Goal: Task Accomplishment & Management: Manage account settings

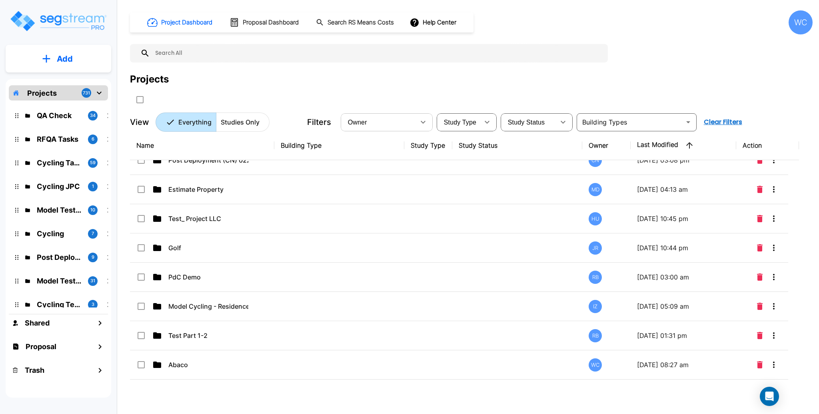
scroll to position [260, 0]
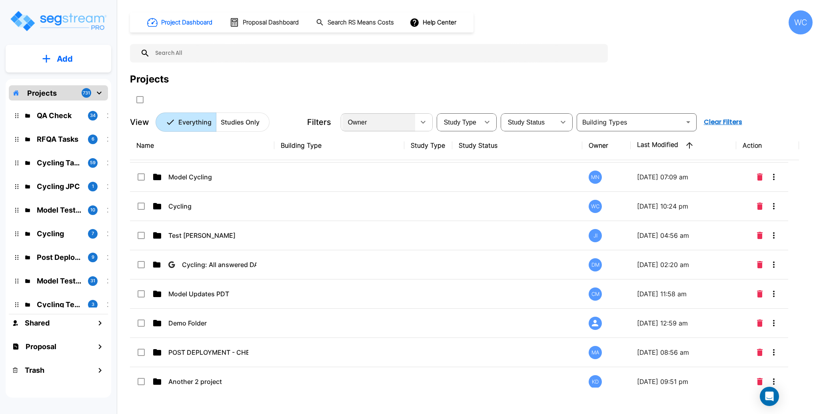
click at [412, 122] on div "Owner" at bounding box center [378, 122] width 73 height 22
click at [384, 122] on div "Owner testuser1@segstream.com testuser3@segstream.com testuser6@segstream.com t…" at bounding box center [409, 207] width 819 height 414
click at [415, 116] on div "Owner ​" at bounding box center [387, 122] width 92 height 18
click at [416, 121] on button "button" at bounding box center [423, 122] width 16 height 16
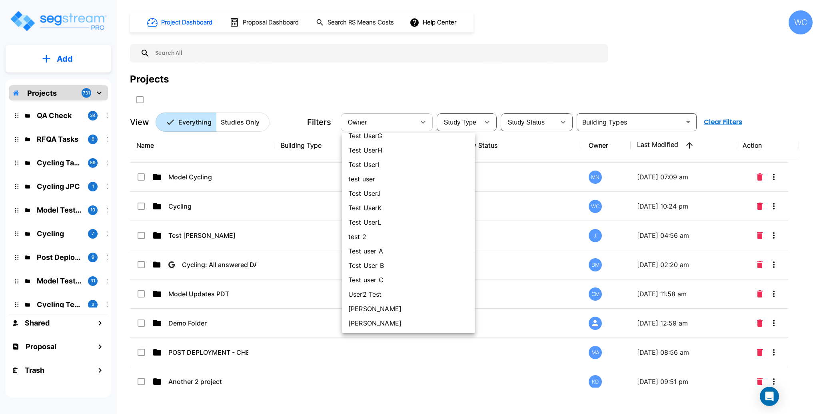
click at [378, 320] on li "[PERSON_NAME]" at bounding box center [408, 323] width 133 height 14
type input "78"
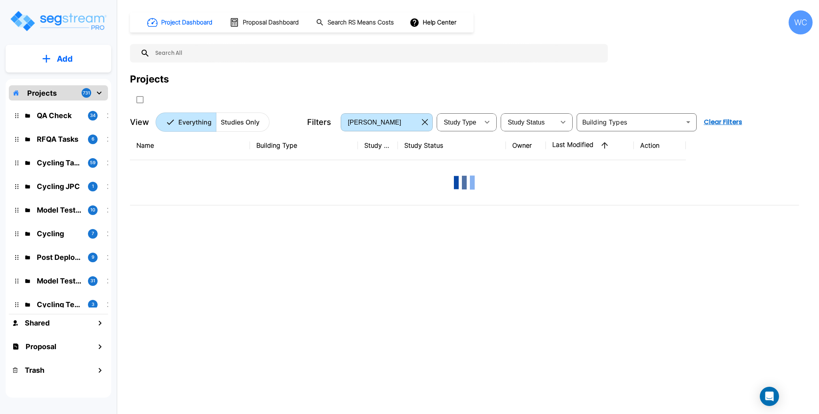
scroll to position [0, 0]
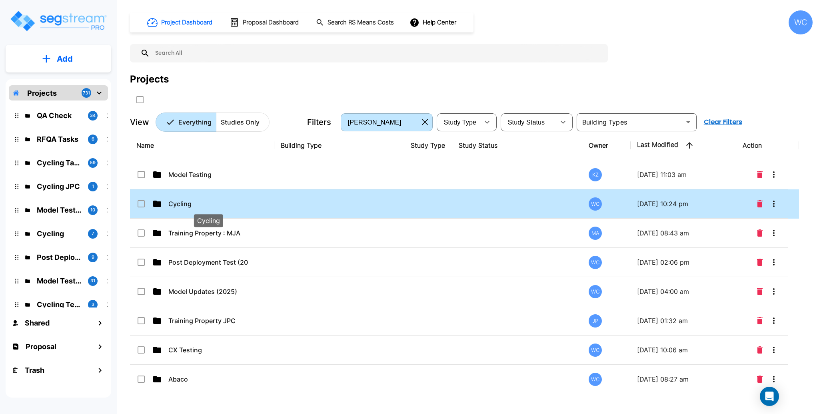
click at [223, 206] on p "Cycling" at bounding box center [208, 204] width 80 height 10
checkbox input "true"
click at [301, 208] on td at bounding box center [339, 203] width 130 height 29
click at [676, 52] on div "Project Dashboard Proposal Dashboard Search RS Means Costs Help Center WC Proje…" at bounding box center [471, 70] width 683 height 121
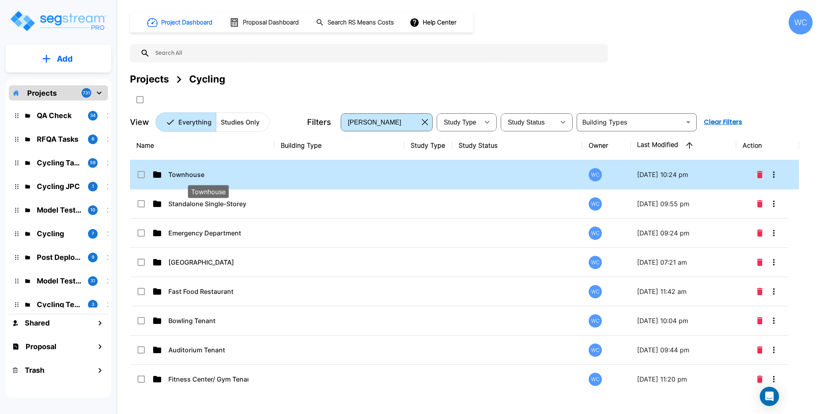
click at [240, 173] on p "Townhouse" at bounding box center [208, 175] width 80 height 10
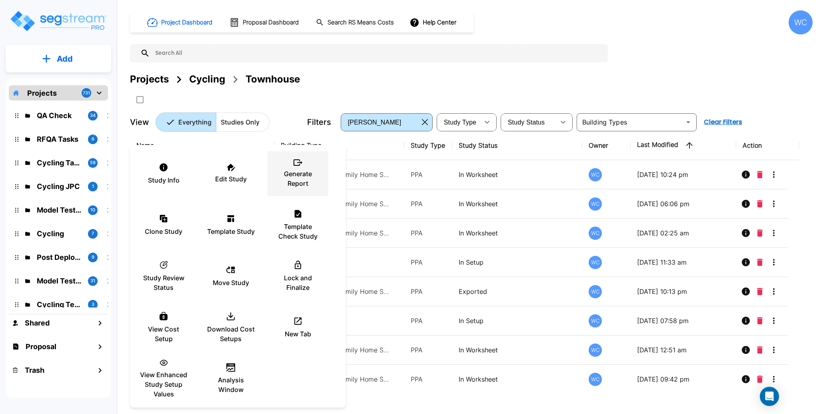
click at [306, 165] on div "Generate Report" at bounding box center [298, 174] width 48 height 40
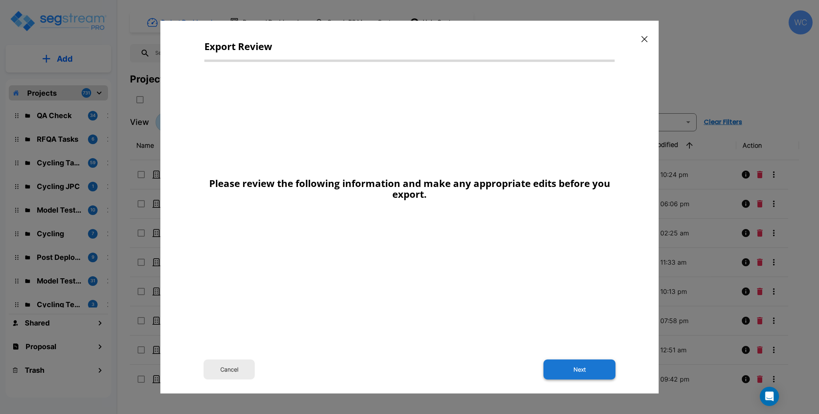
click at [568, 370] on button "Next" at bounding box center [580, 369] width 72 height 20
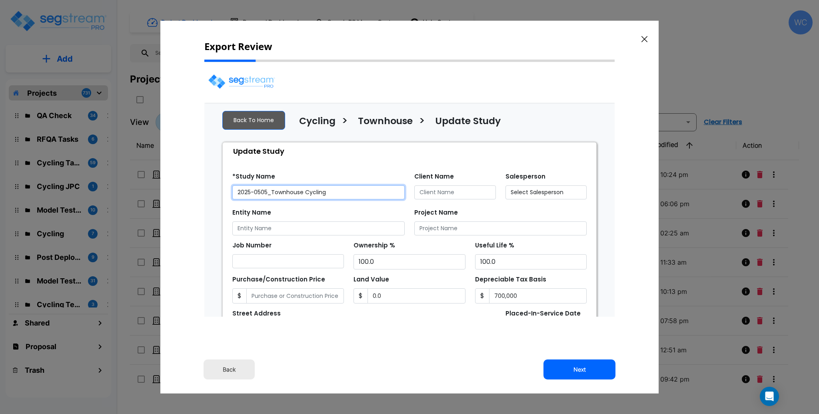
select select "2025"
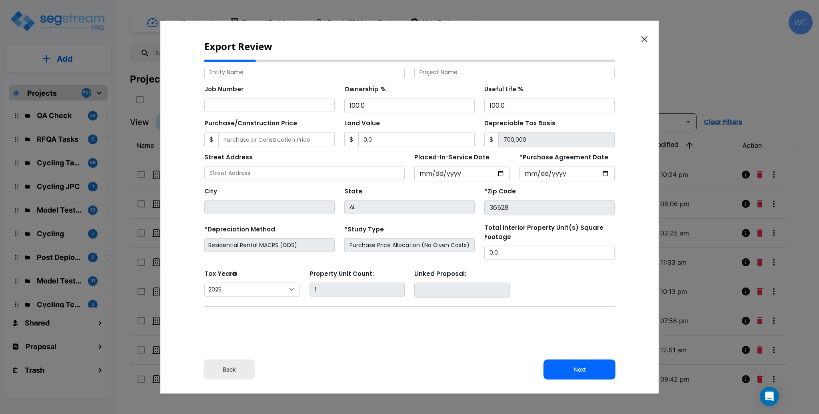
scroll to position [73, 0]
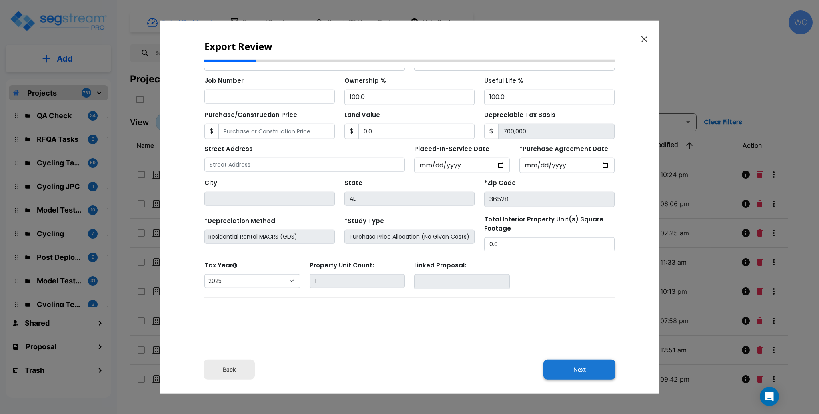
click at [588, 366] on button "Next" at bounding box center [580, 369] width 72 height 20
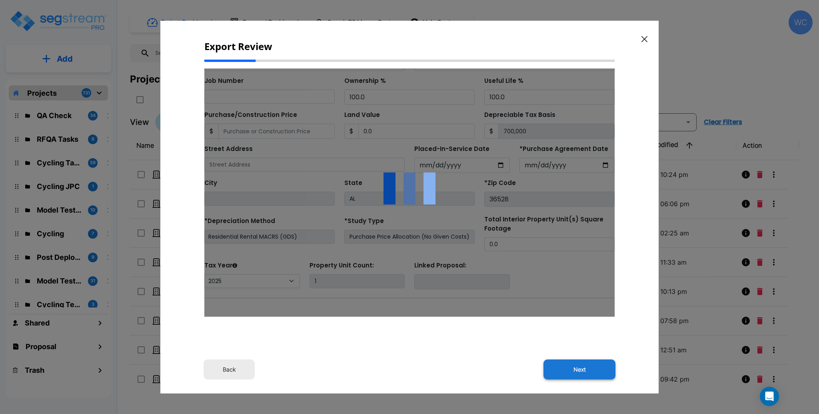
type input "0"
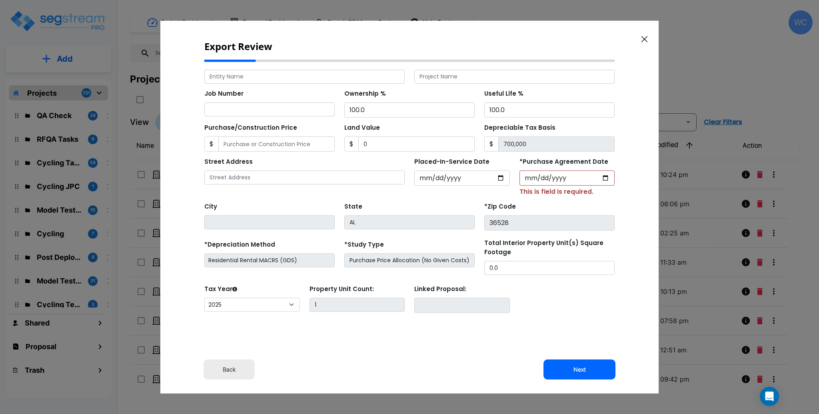
scroll to position [111, 0]
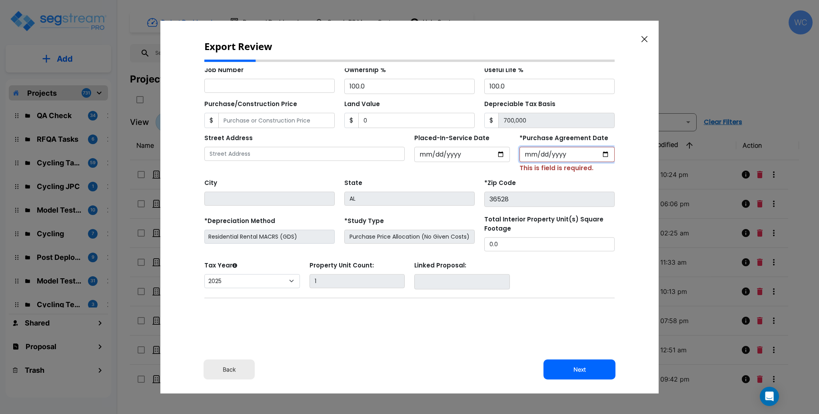
click at [595, 155] on input "*Purchase Agreement Date" at bounding box center [568, 153] width 96 height 15
type input "2025-10-06"
click at [274, 280] on select "2026 2025" at bounding box center [252, 281] width 96 height 14
select select "2026"
click at [204, 274] on select "2026 2025" at bounding box center [252, 281] width 96 height 14
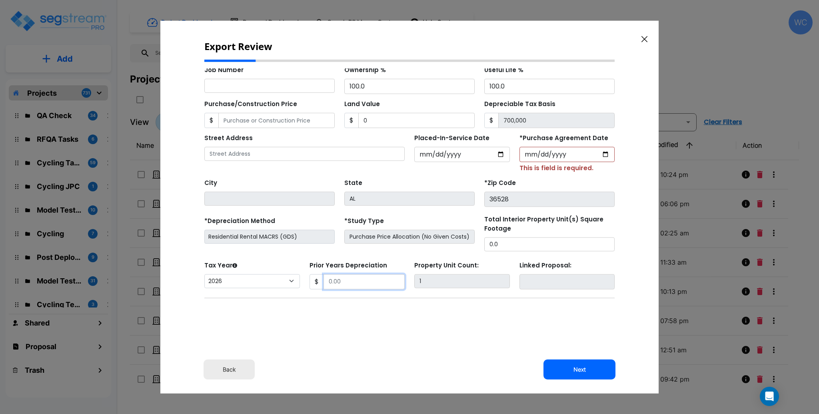
click at [356, 286] on input "Prior Years Depreciation" at bounding box center [365, 281] width 82 height 15
click at [501, 323] on div "Back Next" at bounding box center [409, 275] width 410 height 414
click at [560, 365] on button "Next" at bounding box center [580, 369] width 72 height 20
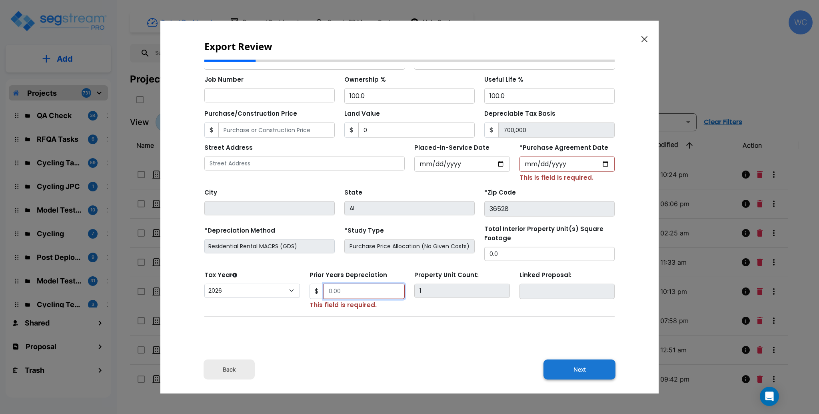
scroll to position [120, 0]
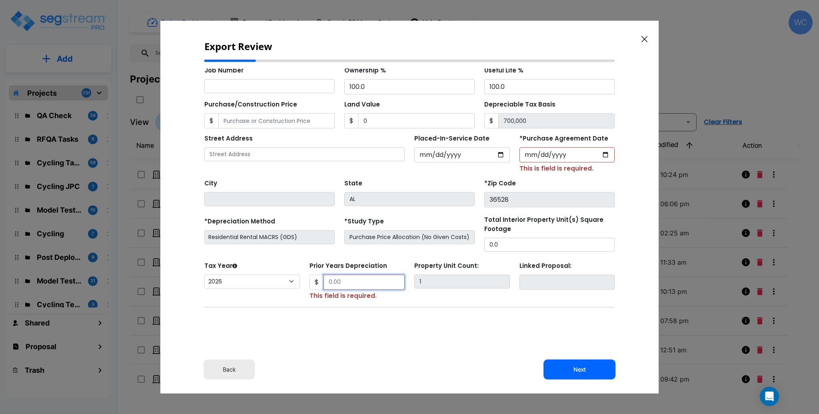
click at [352, 286] on input "Prior Years Depreciation" at bounding box center [365, 281] width 82 height 15
click at [574, 368] on button "Next" at bounding box center [580, 369] width 72 height 20
type input "200000"
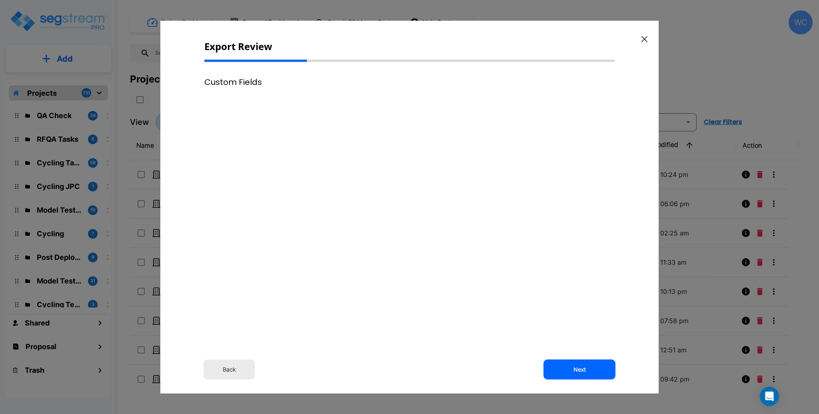
scroll to position [0, 0]
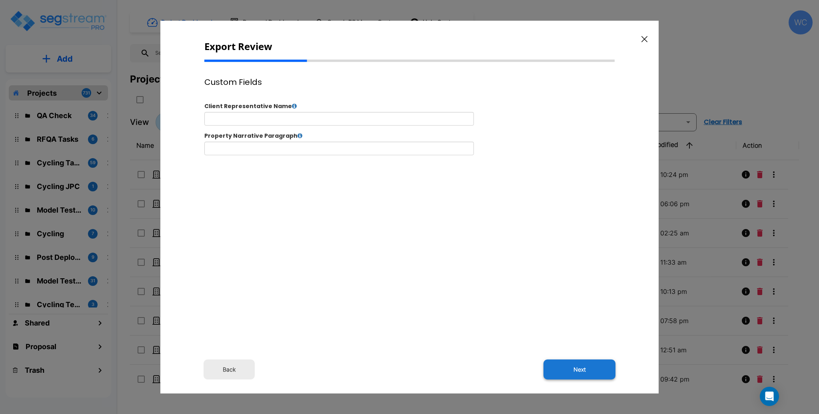
click at [582, 377] on button "Next" at bounding box center [580, 369] width 72 height 20
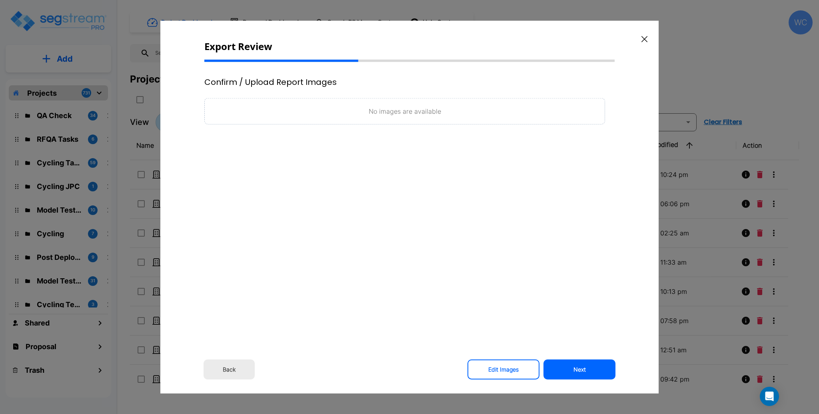
click at [586, 368] on button "Next" at bounding box center [580, 369] width 72 height 20
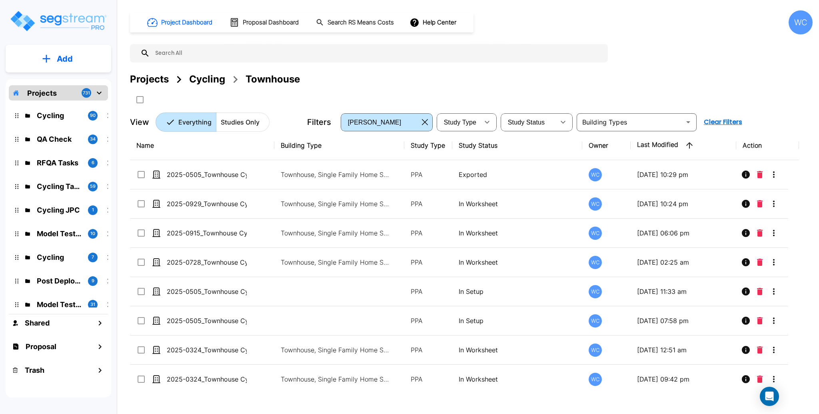
click at [46, 20] on img "mailbox folders" at bounding box center [58, 21] width 98 height 23
click at [797, 22] on div "WC" at bounding box center [801, 22] width 24 height 24
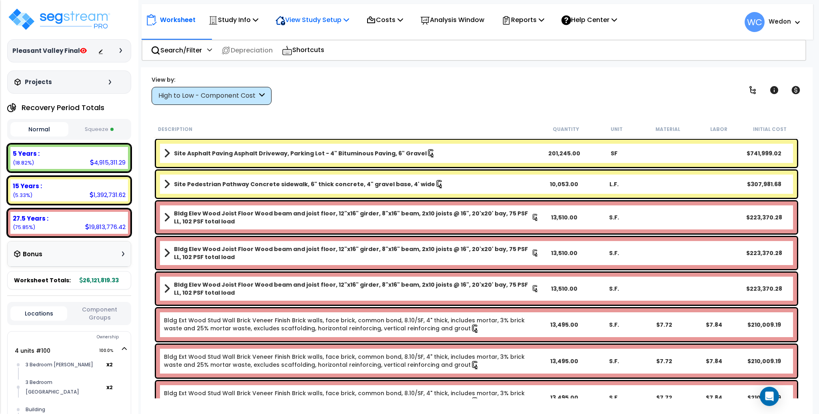
click at [318, 22] on p "View Study Setup" at bounding box center [313, 19] width 74 height 11
click at [244, 20] on p "Study Info" at bounding box center [233, 19] width 50 height 11
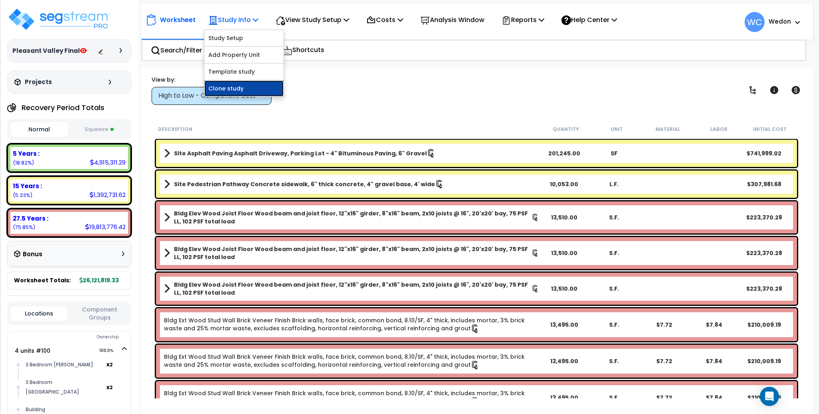
click at [222, 89] on link "Clone study" at bounding box center [243, 88] width 79 height 16
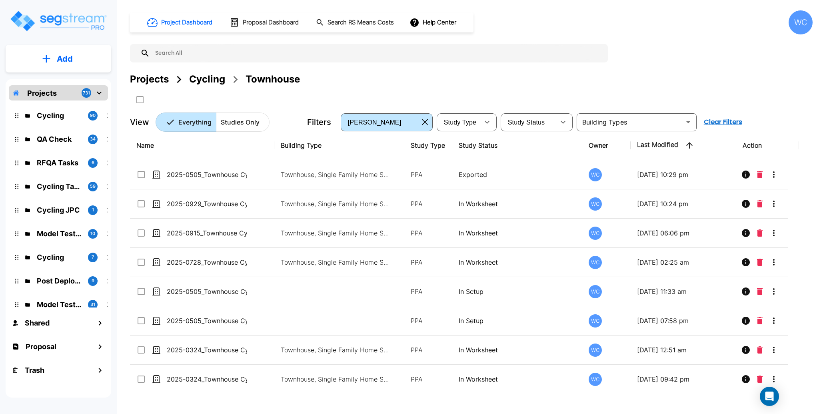
click at [156, 76] on div "Projects" at bounding box center [149, 79] width 39 height 14
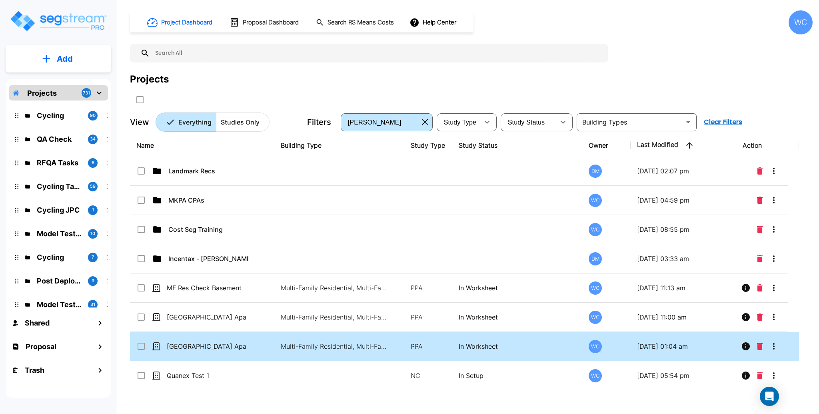
scroll to position [854, 0]
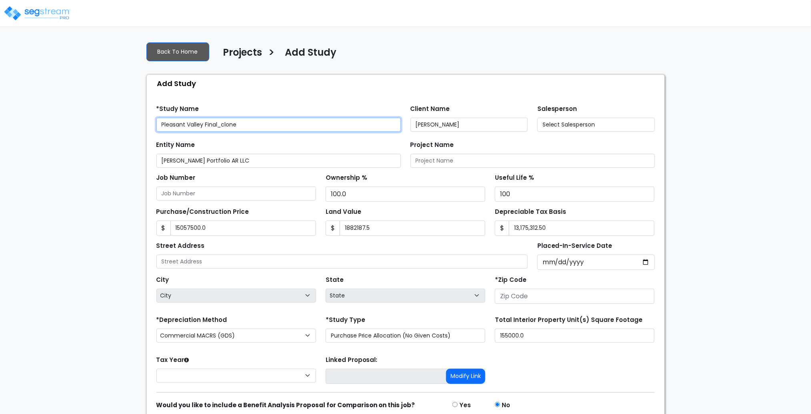
type input "2503B"
type input "15,057,500.0"
type input "1,882,187.5"
type input "11810 Pleasant Ridge Road"
type input "72223"
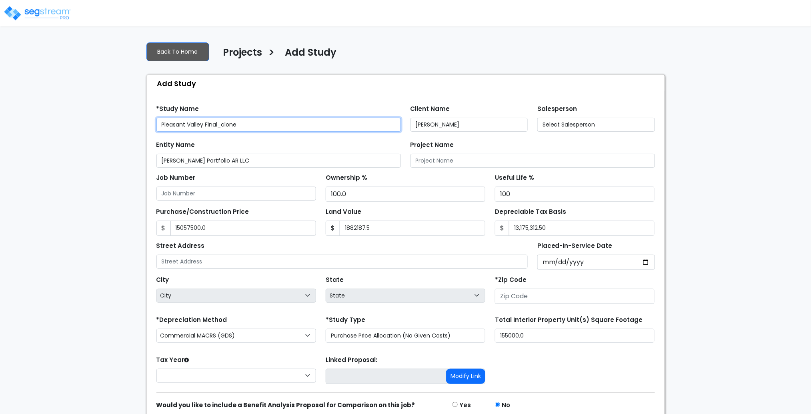
select select "CRM(_5"
select select "2024"
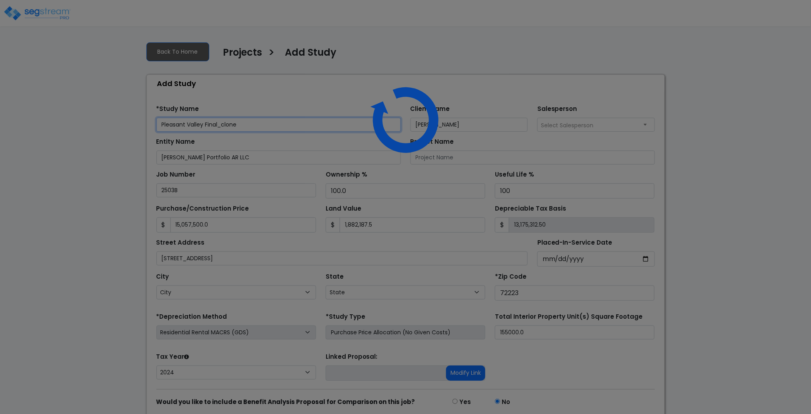
select select "AR"
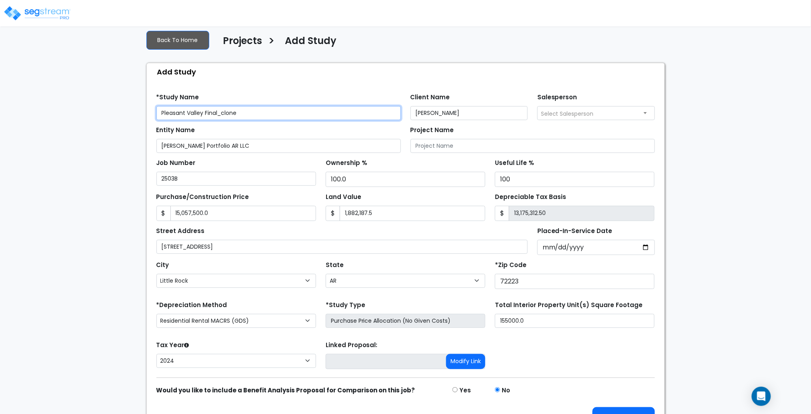
scroll to position [32, 0]
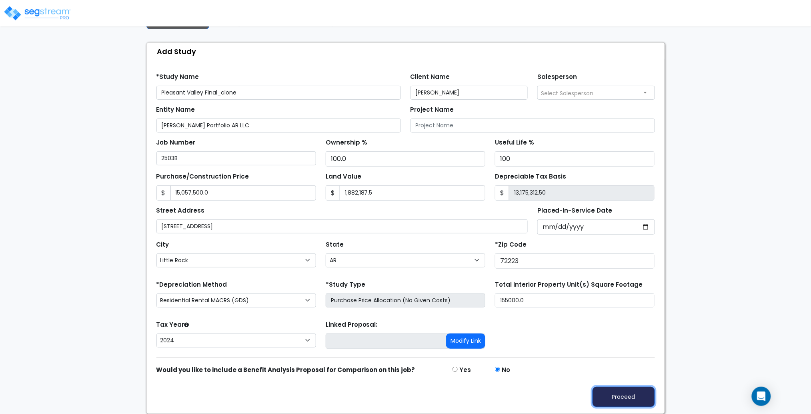
click at [631, 398] on button "Proceed" at bounding box center [623, 396] width 62 height 20
type input "15057500"
type input "1882187.5"
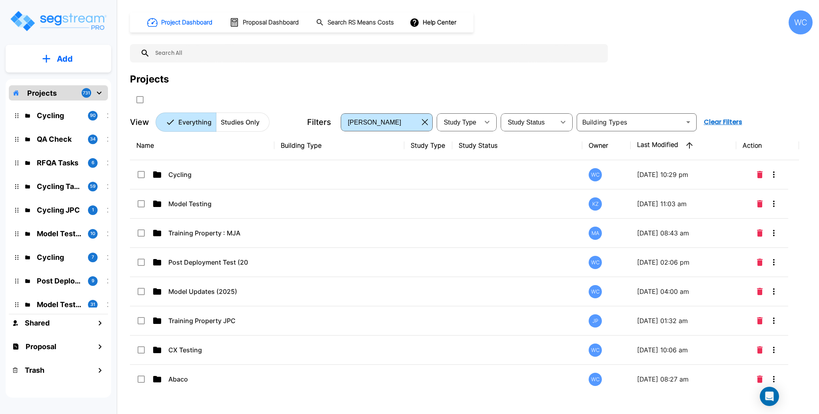
click at [646, 72] on div "Projects" at bounding box center [471, 79] width 683 height 14
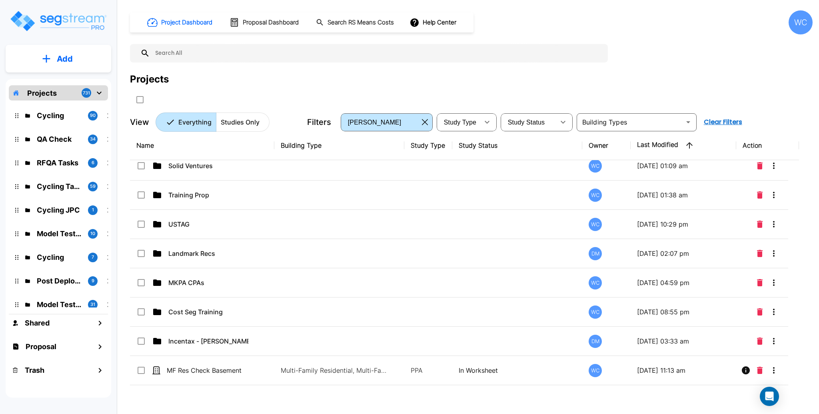
scroll to position [854, 0]
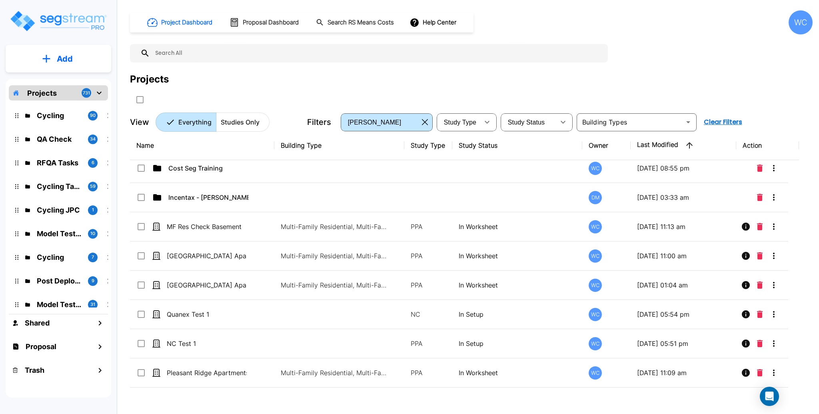
click at [805, 27] on div "WC" at bounding box center [801, 22] width 24 height 24
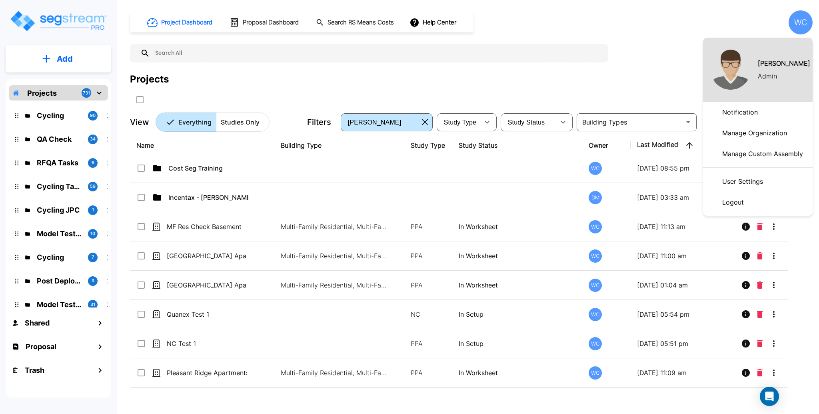
click at [728, 16] on div at bounding box center [409, 207] width 819 height 414
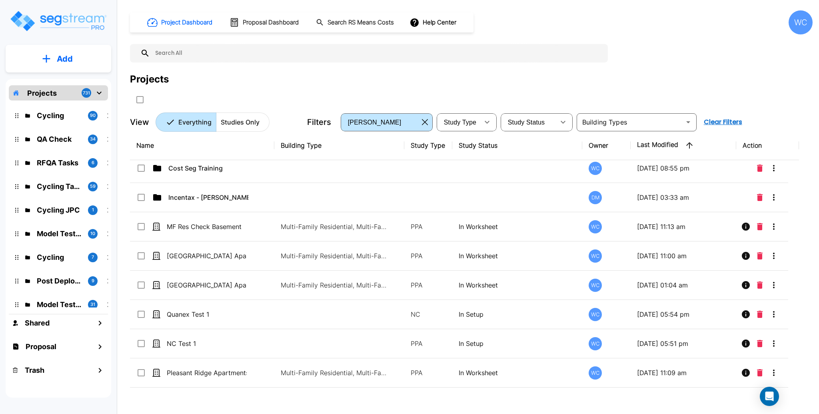
click at [298, 57] on input "text" at bounding box center [377, 53] width 454 height 18
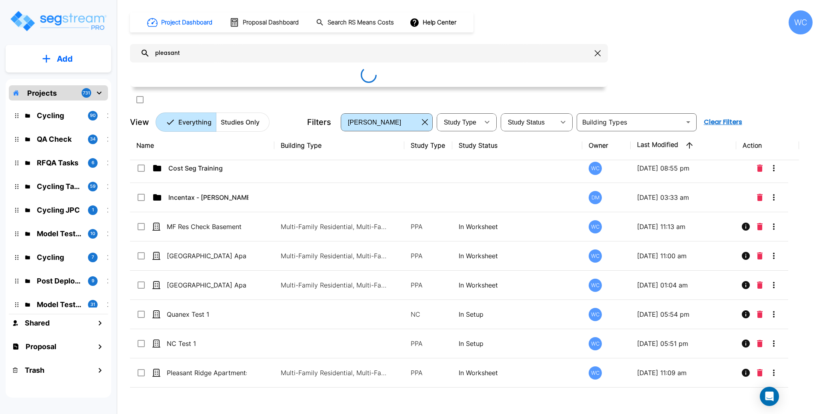
click at [258, 51] on input "pleasant" at bounding box center [371, 53] width 442 height 18
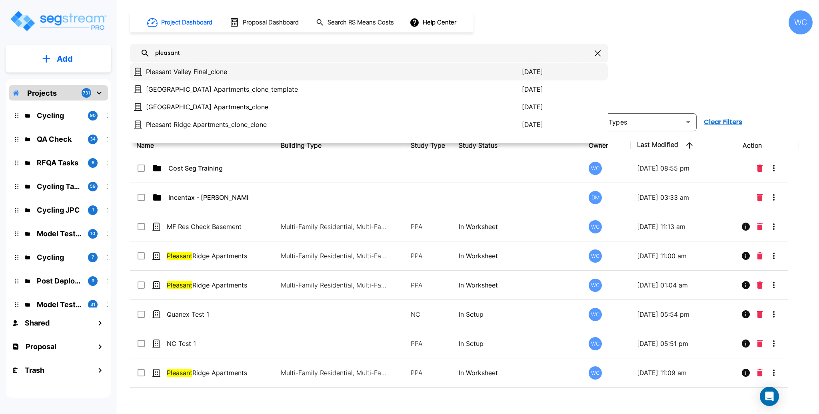
type input "pleasant"
click at [259, 73] on p "Pleasant Valley Final_clone" at bounding box center [334, 72] width 376 height 10
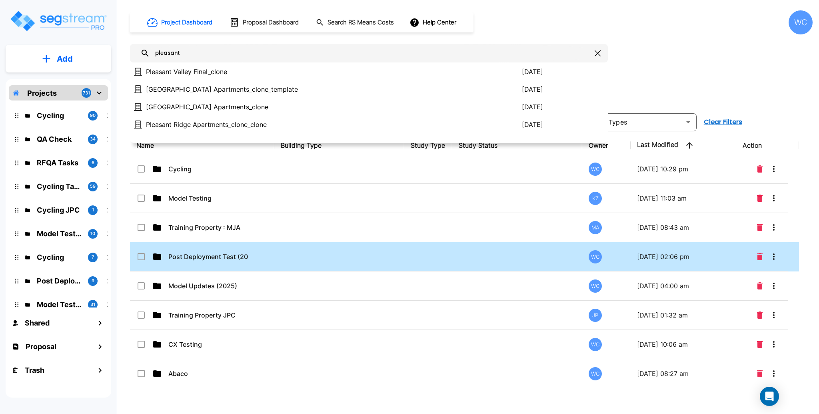
scroll to position [0, 0]
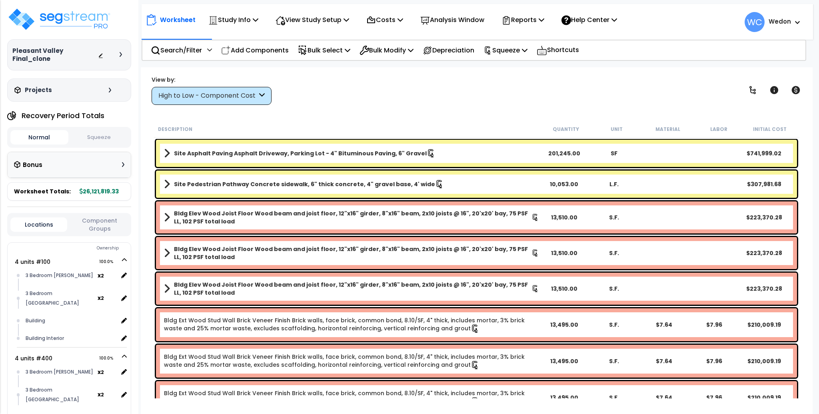
click at [122, 54] on div at bounding box center [123, 54] width 6 height 5
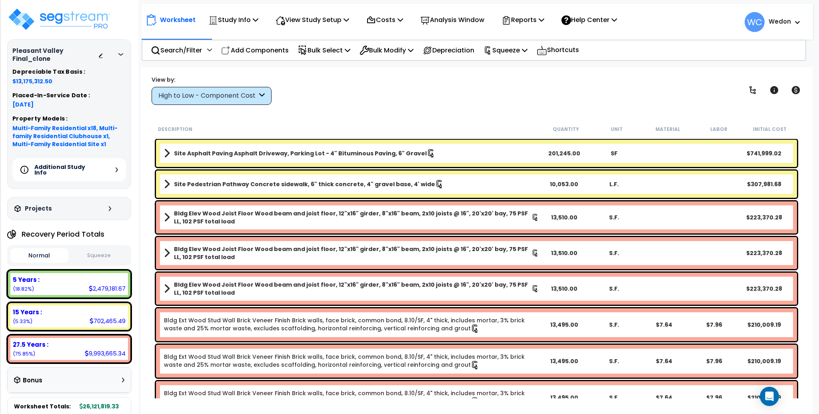
click at [122, 52] on div at bounding box center [123, 54] width 6 height 5
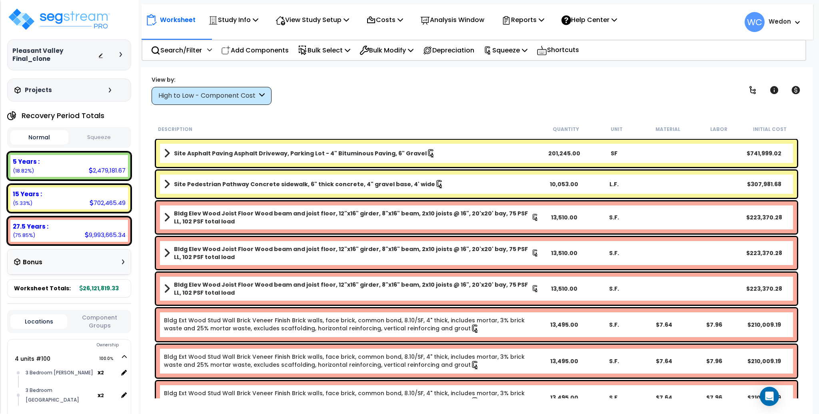
click at [105, 91] on div "Projects" at bounding box center [63, 90] width 103 height 8
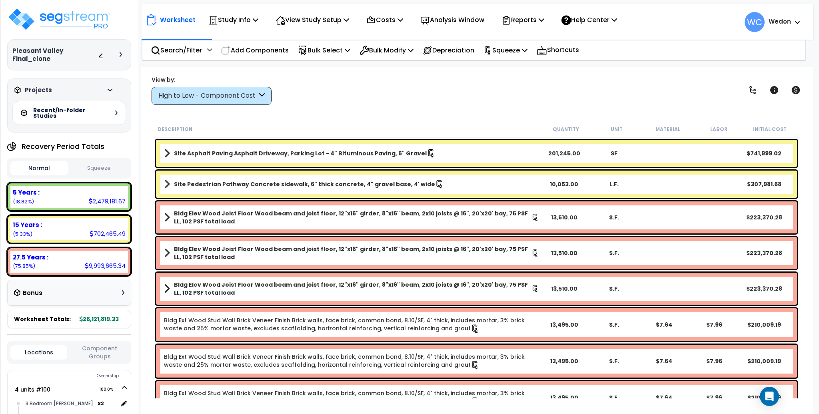
click at [116, 116] on div "Recent/In-folder Studies" at bounding box center [69, 113] width 114 height 24
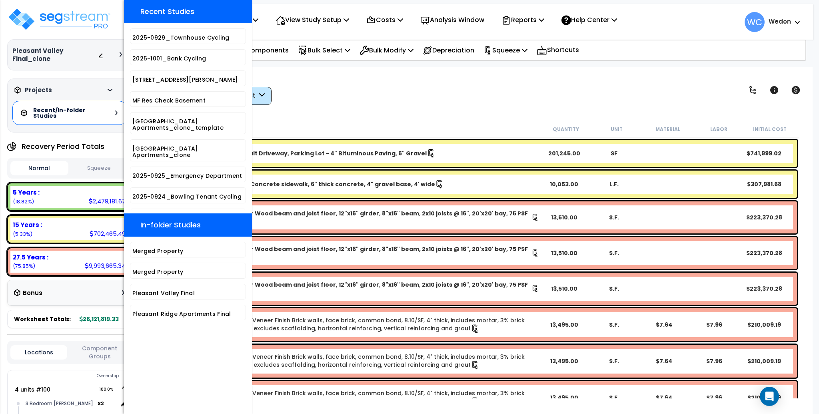
click at [177, 228] on h4 "In-folder Studies" at bounding box center [170, 225] width 60 height 8
drag, startPoint x: 212, startPoint y: 226, endPoint x: 131, endPoint y: 227, distance: 81.2
click at [131, 227] on div "In-folder Studies" at bounding box center [188, 224] width 128 height 23
click at [171, 221] on h4 "In-folder Studies" at bounding box center [170, 225] width 60 height 8
click at [388, 94] on div "View by: High to Low - Component Cost High to Low - Component Cost" at bounding box center [477, 90] width 656 height 30
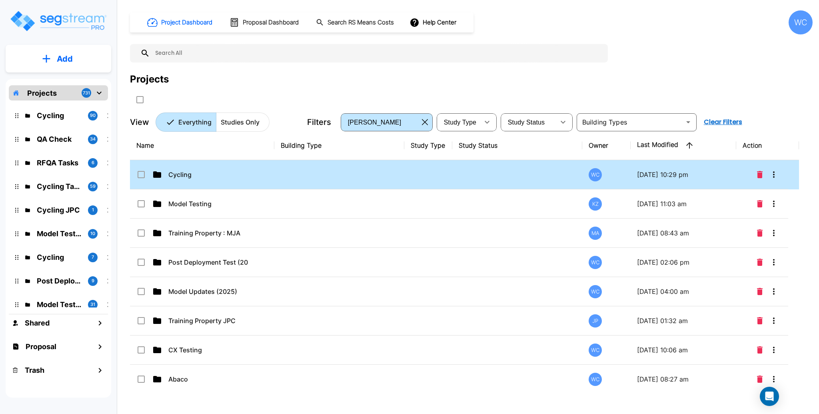
click at [231, 176] on p "Cycling" at bounding box center [208, 175] width 80 height 10
click at [242, 174] on p "Cycling" at bounding box center [208, 175] width 80 height 10
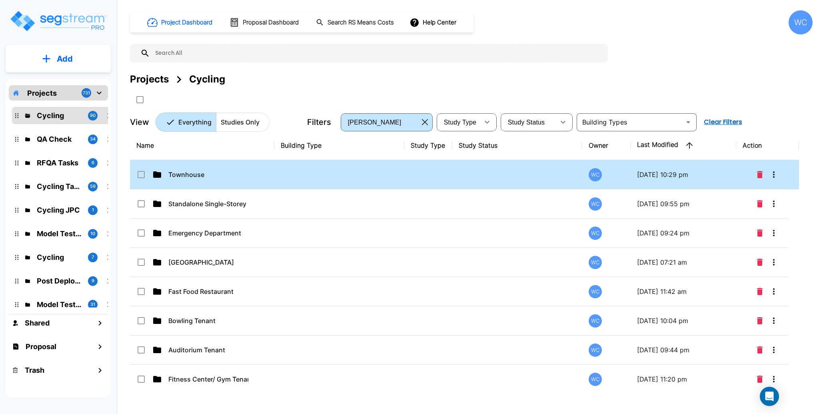
click at [266, 174] on td "Townhouse" at bounding box center [202, 174] width 144 height 29
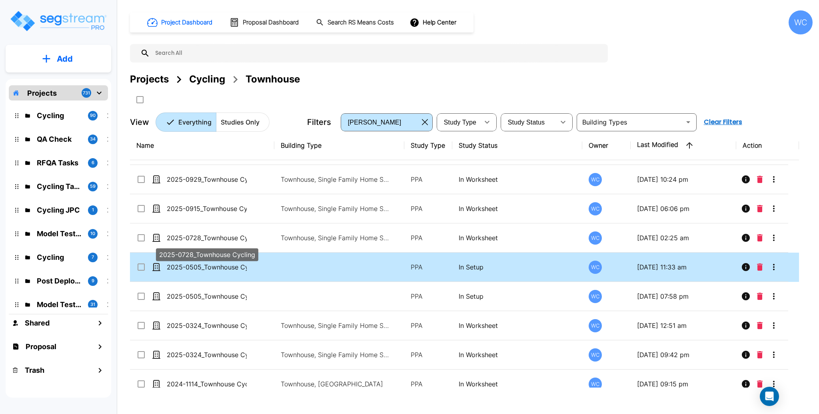
scroll to position [65, 0]
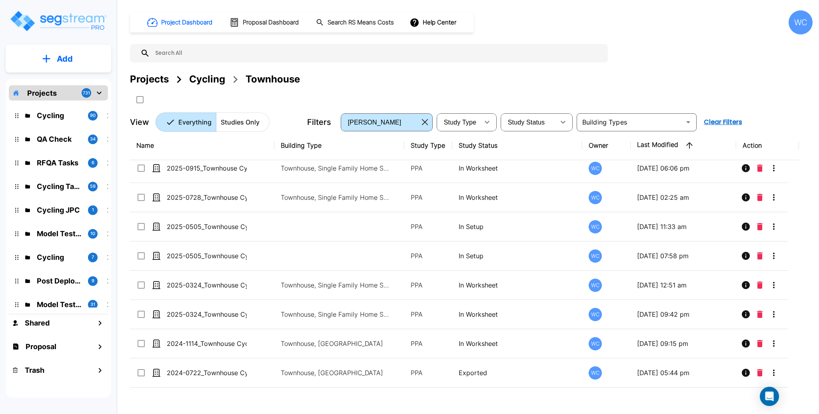
click at [159, 76] on div "Projects" at bounding box center [149, 79] width 39 height 14
click at [158, 78] on div "Projects" at bounding box center [149, 79] width 39 height 14
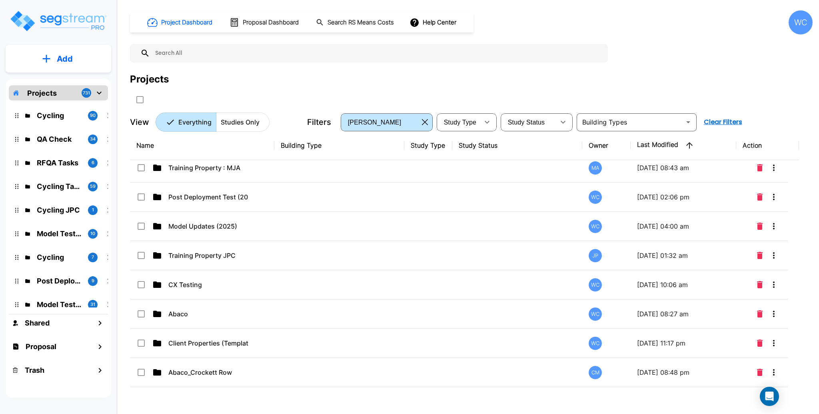
scroll to position [0, 0]
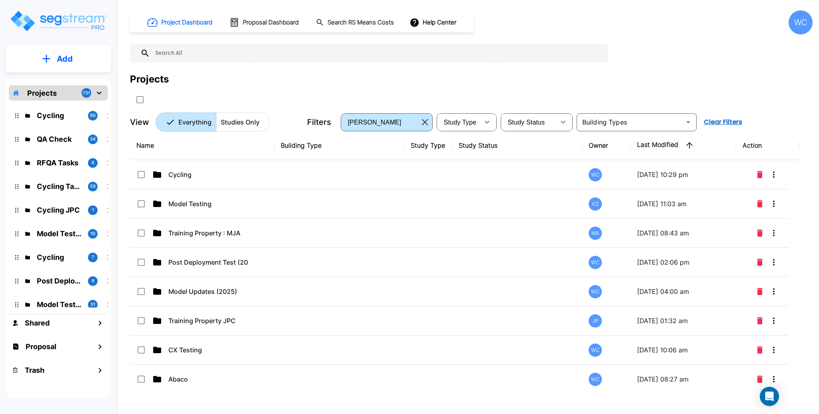
click at [236, 119] on p "Studies Only" at bounding box center [240, 122] width 39 height 10
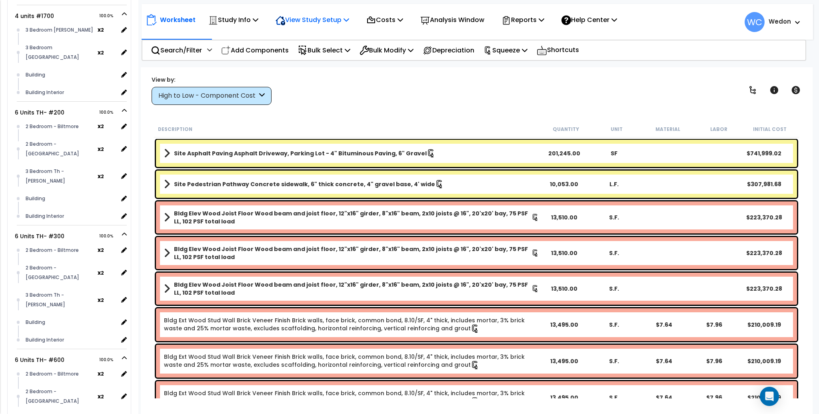
scroll to position [920, 0]
click at [314, 21] on p "View Study Setup" at bounding box center [313, 19] width 74 height 11
click at [311, 59] on link "View Questionnaire" at bounding box center [311, 55] width 79 height 16
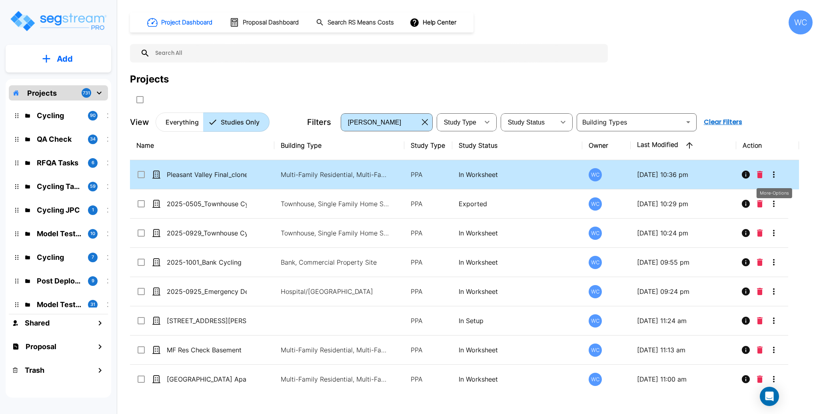
click at [774, 174] on icon "More-Options" at bounding box center [774, 174] width 2 height 6
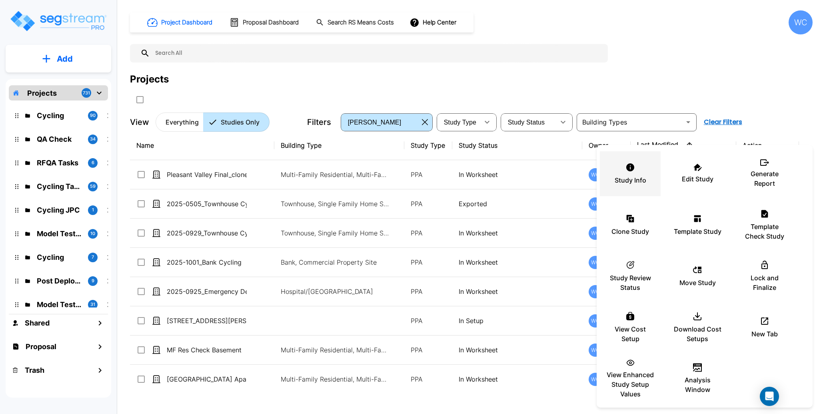
click at [630, 174] on div "Study Info" at bounding box center [630, 174] width 48 height 40
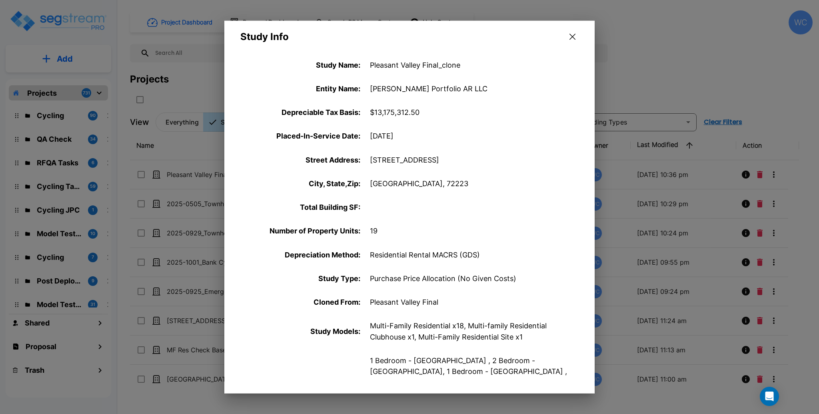
click at [402, 231] on div "Number of Property Units : 19" at bounding box center [409, 231] width 370 height 24
click at [377, 228] on p "19" at bounding box center [470, 230] width 200 height 11
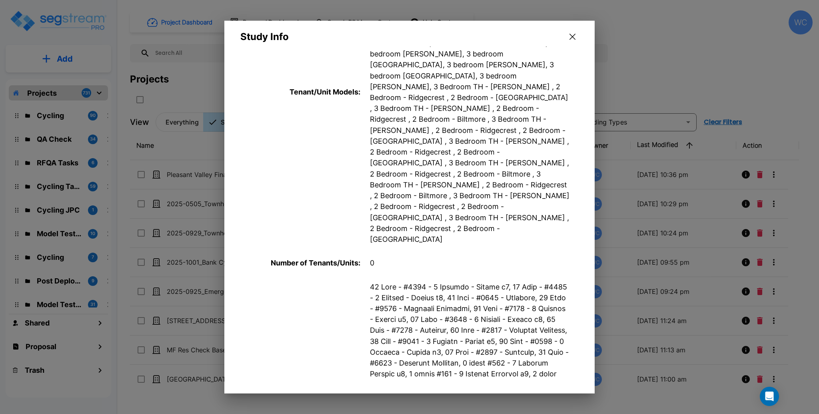
scroll to position [426, 0]
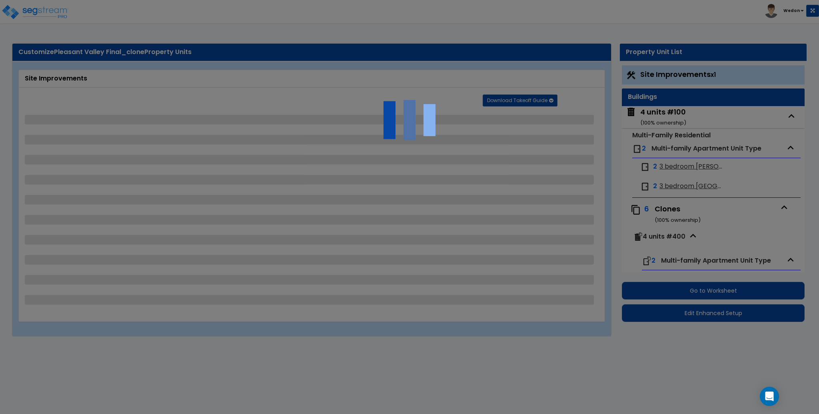
select select "1"
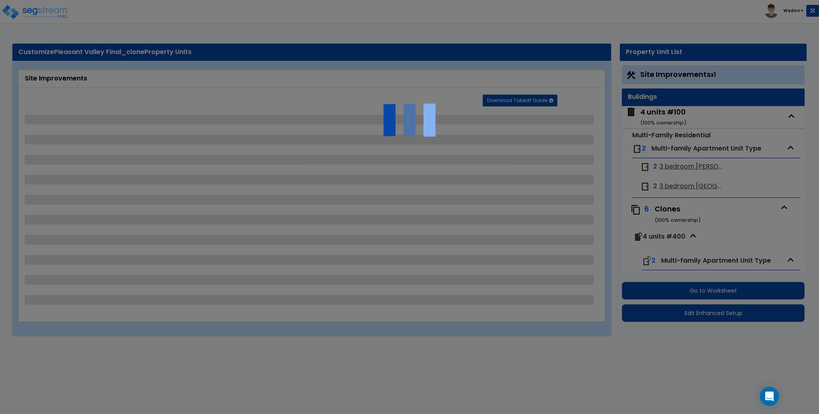
select select "1"
select select "4"
select select "2"
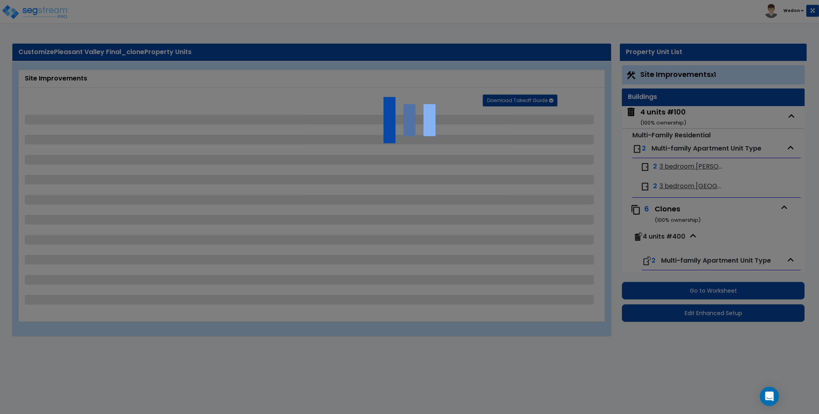
select select "4"
select select "2"
select select "3"
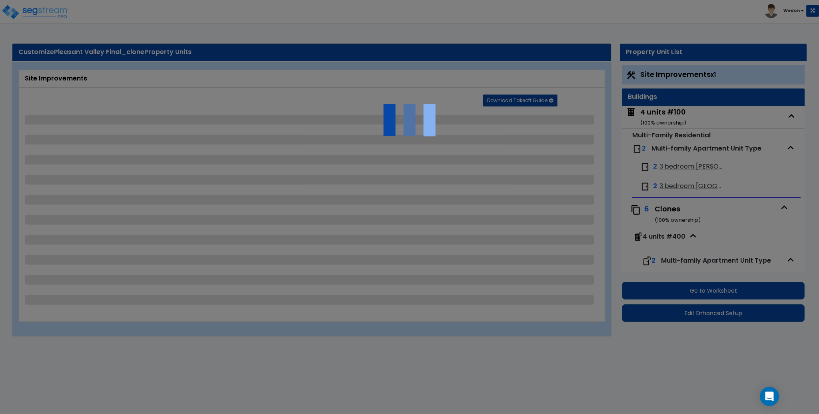
select select "2"
select select "1"
select select "2"
select select "1"
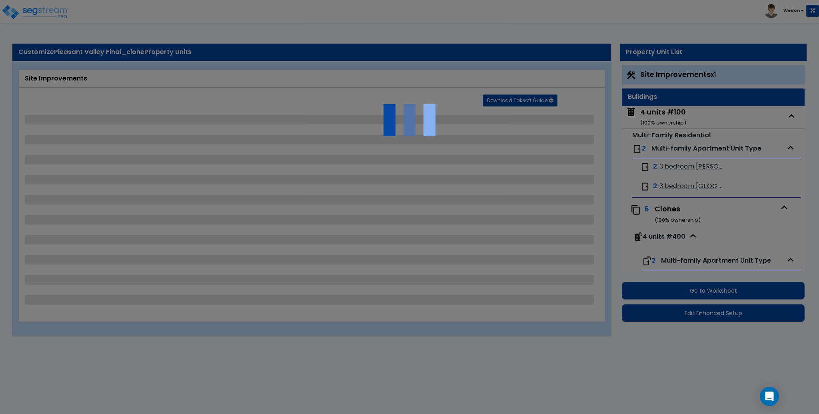
select select "1"
select select "2"
select select "1"
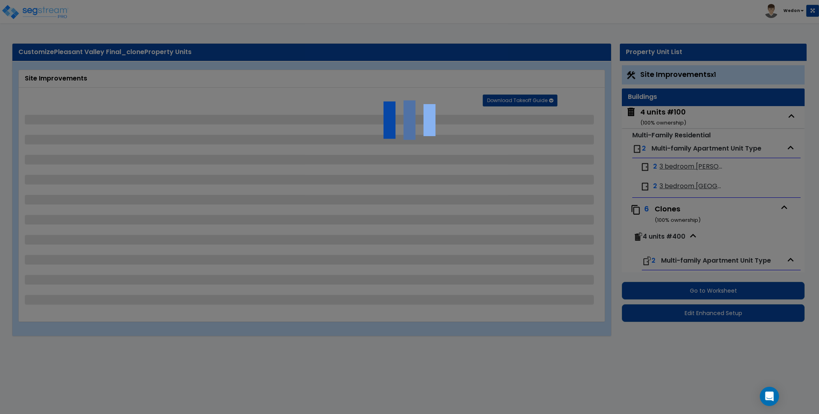
select select "3"
select select "1"
select select "2"
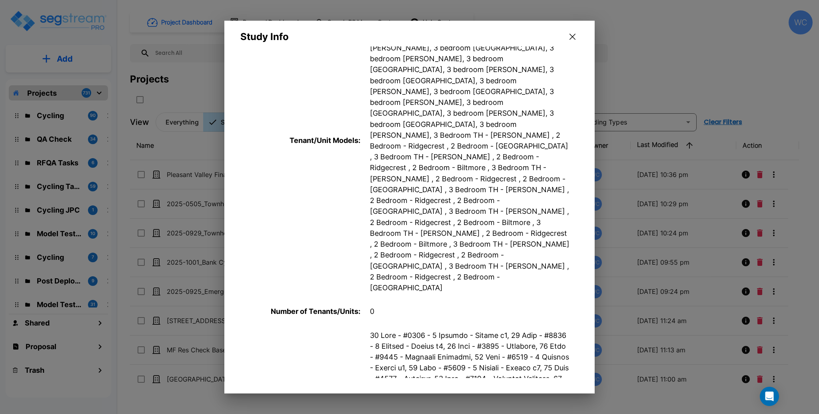
scroll to position [480, 0]
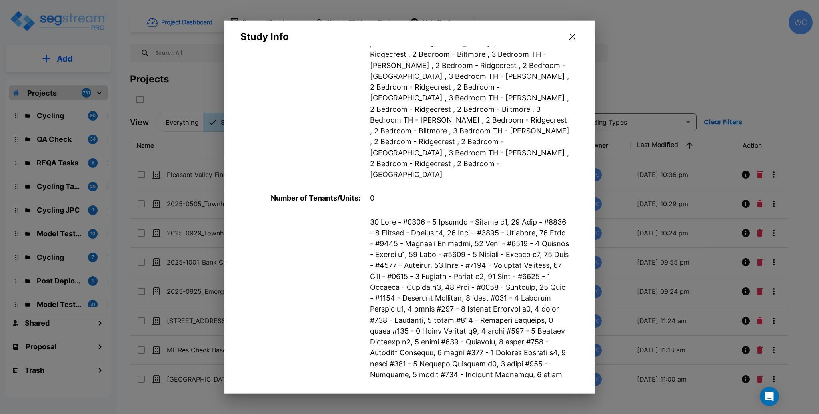
click at [570, 36] on icon "button" at bounding box center [573, 37] width 6 height 6
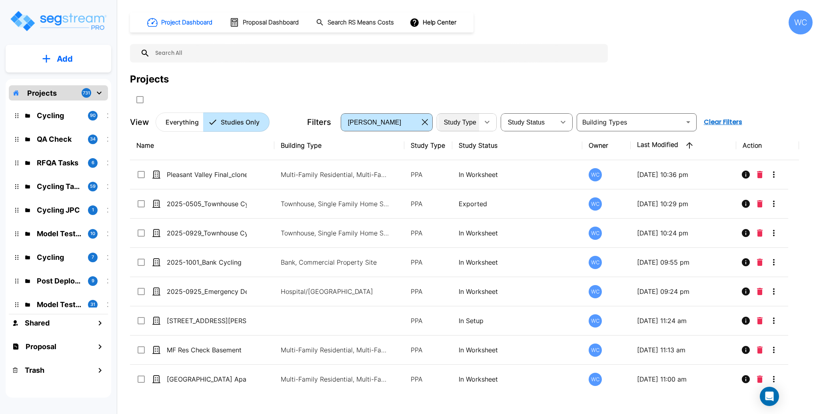
click div "Study Type"
click div "Study Type PPA NC"
click input "text"
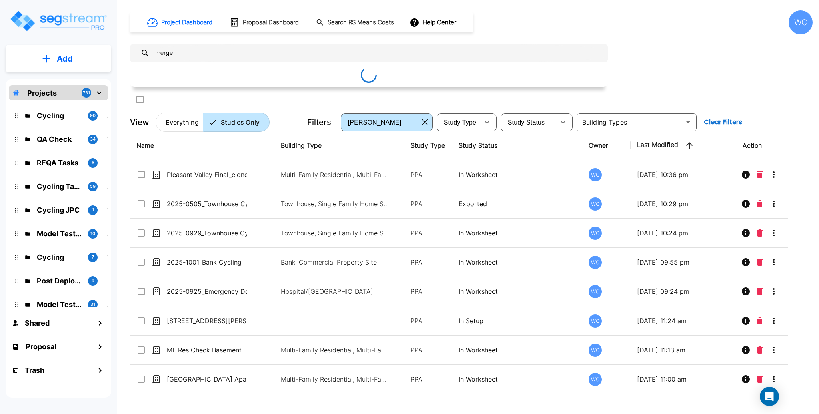
type input "merge"
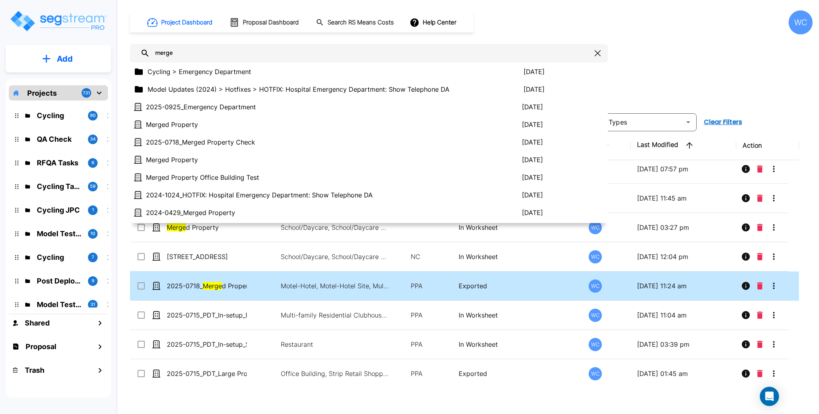
scroll to position [2453, 0]
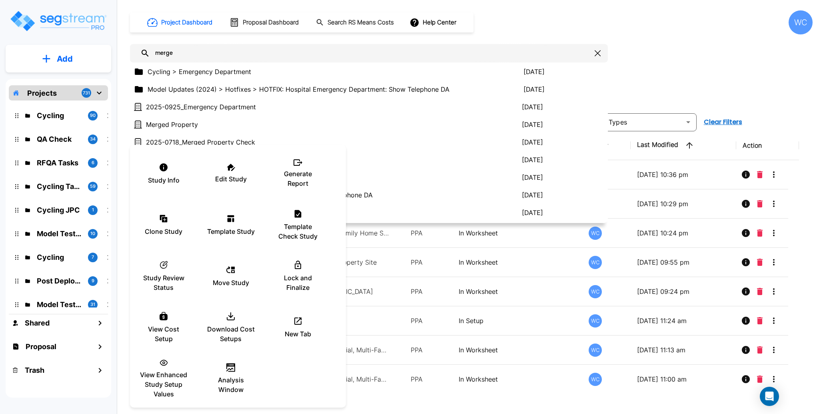
scroll to position [2453, 0]
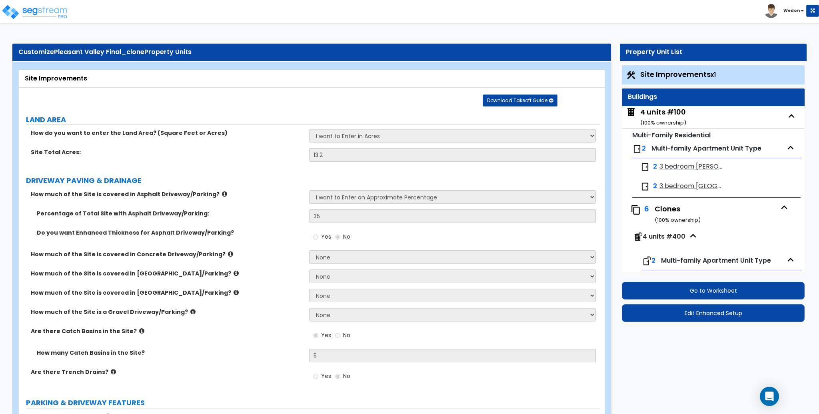
select select "1"
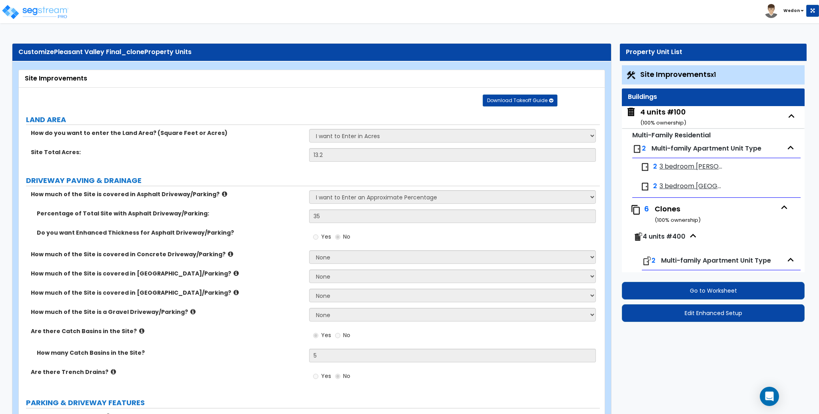
select select "1"
select select "4"
select select "2"
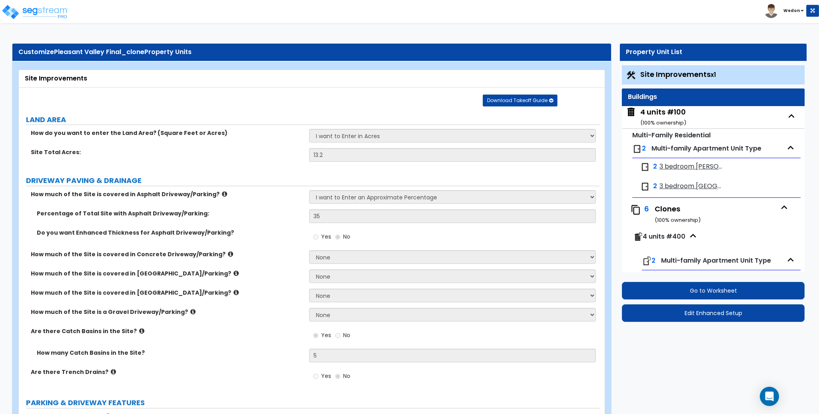
select select "4"
select select "2"
select select "3"
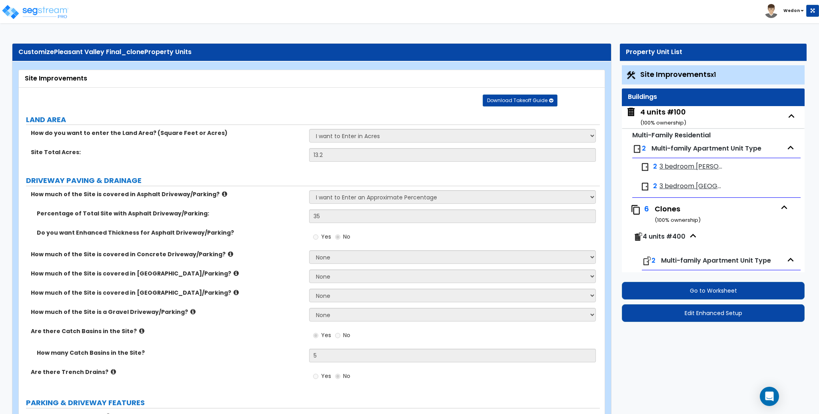
select select "2"
select select "1"
select select "2"
select select "1"
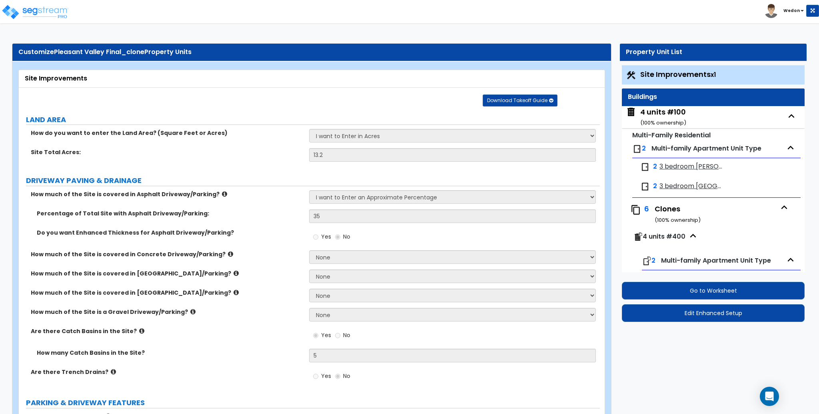
select select "1"
select select "2"
select select "1"
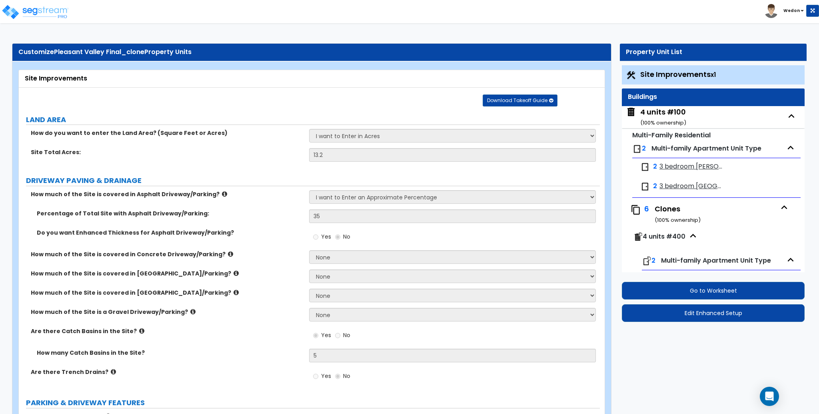
select select "3"
select select "1"
select select "2"
click at [237, 144] on div "How do you want to enter the Land Area? (Square Feet or Acres) I want to Enter …" at bounding box center [309, 138] width 581 height 19
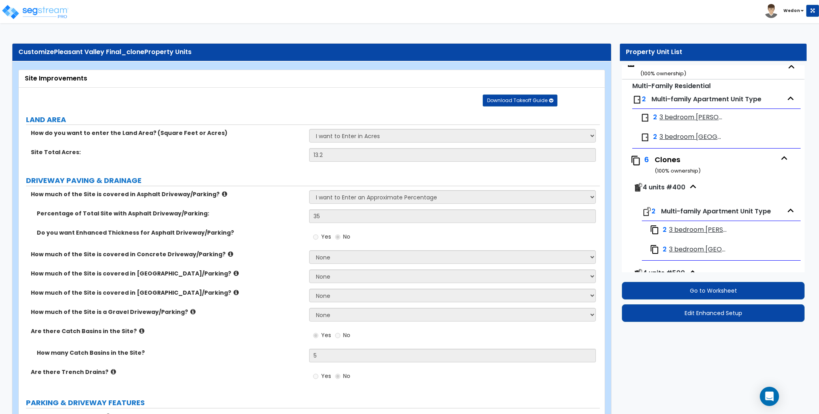
scroll to position [53, 0]
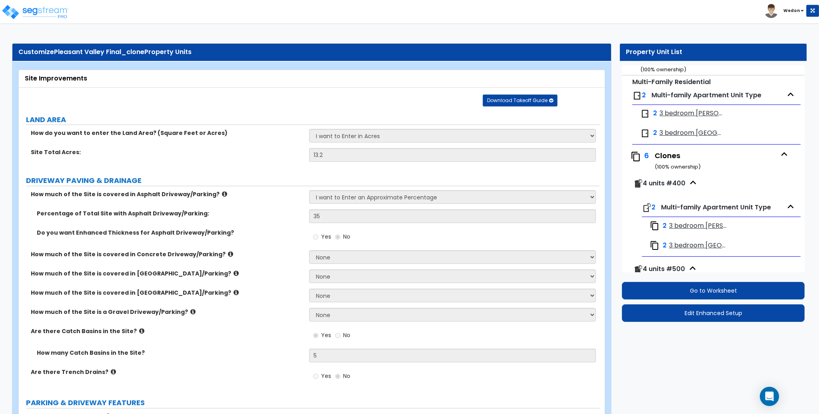
click at [674, 157] on div "Clones ( 100 % ownership)" at bounding box center [716, 160] width 122 height 20
click at [778, 154] on icon "button" at bounding box center [784, 154] width 12 height 12
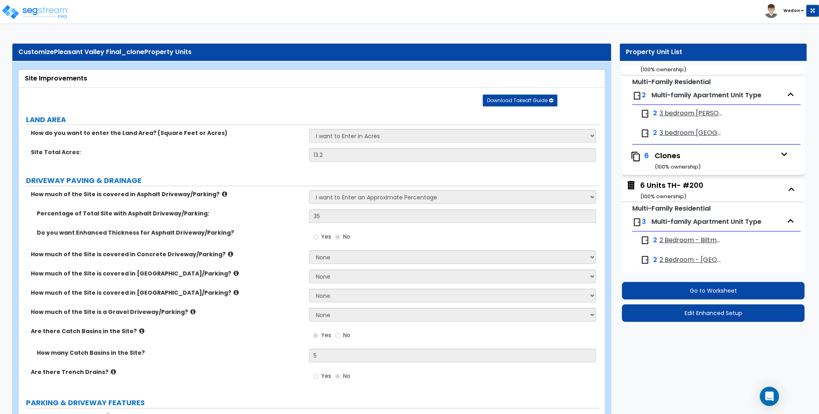
click at [782, 154] on icon "button" at bounding box center [784, 154] width 12 height 12
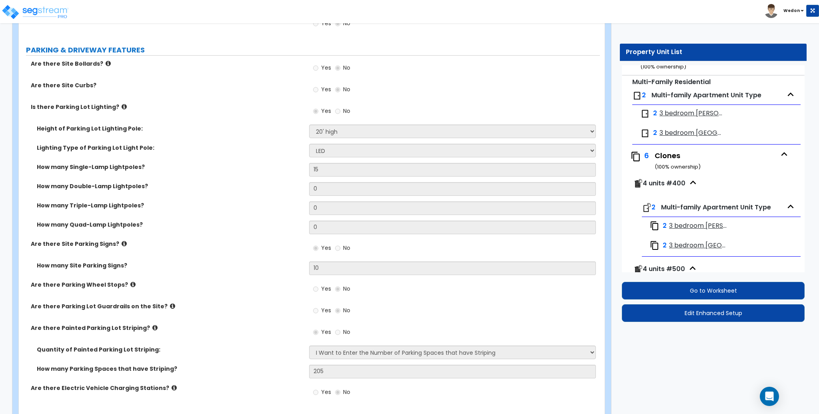
scroll to position [0, 0]
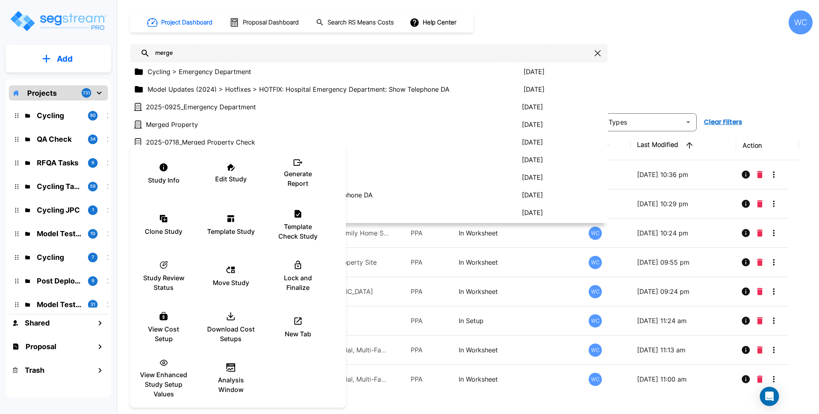
scroll to position [2453, 0]
drag, startPoint x: 168, startPoint y: 174, endPoint x: 752, endPoint y: 39, distance: 599.8
click at [752, 39] on div "Study Info Edit Study Generate Report Clone Study Template Study Template Check…" at bounding box center [409, 207] width 819 height 414
click at [598, 51] on div at bounding box center [409, 207] width 819 height 414
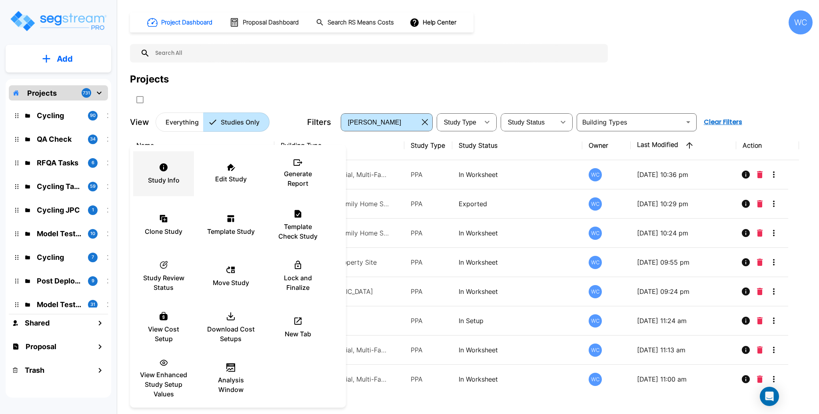
click at [172, 171] on div "Study Info" at bounding box center [164, 174] width 48 height 40
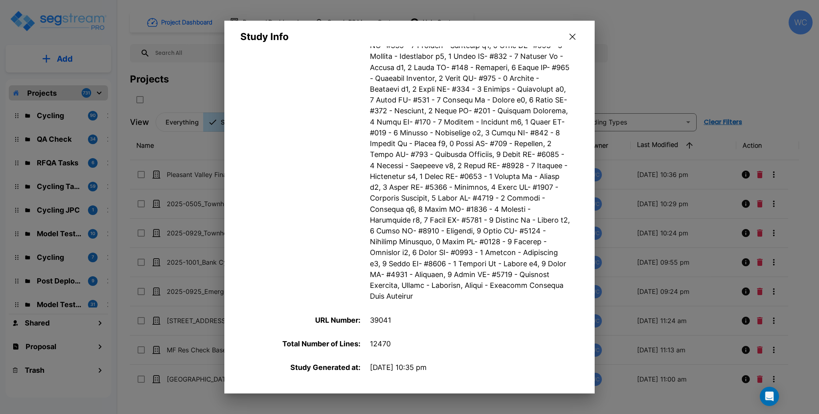
scroll to position [1013, 0]
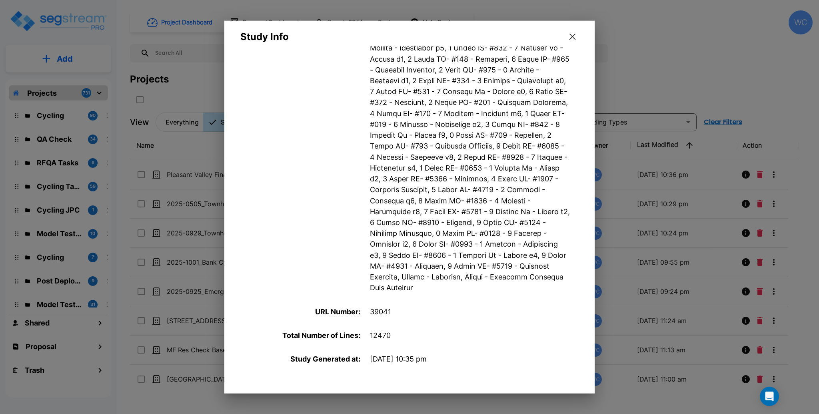
click at [572, 36] on icon "button" at bounding box center [573, 37] width 6 height 6
click at [572, 42] on div "Project Dashboard Proposal Dashboard Search RS Means Costs Help Center WC Proje…" at bounding box center [471, 70] width 683 height 121
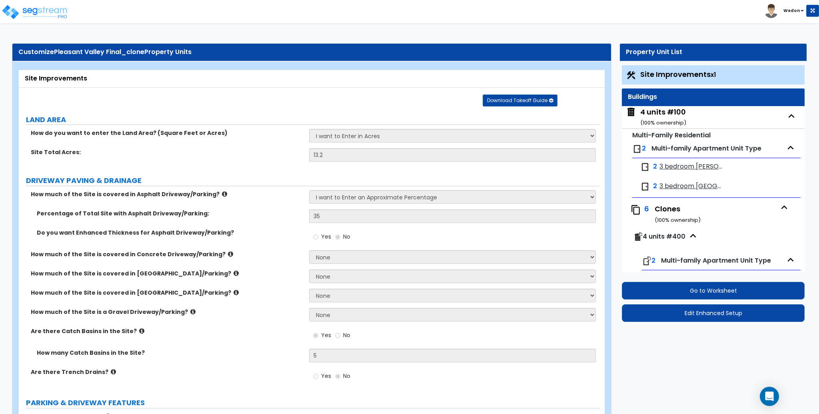
select select "1"
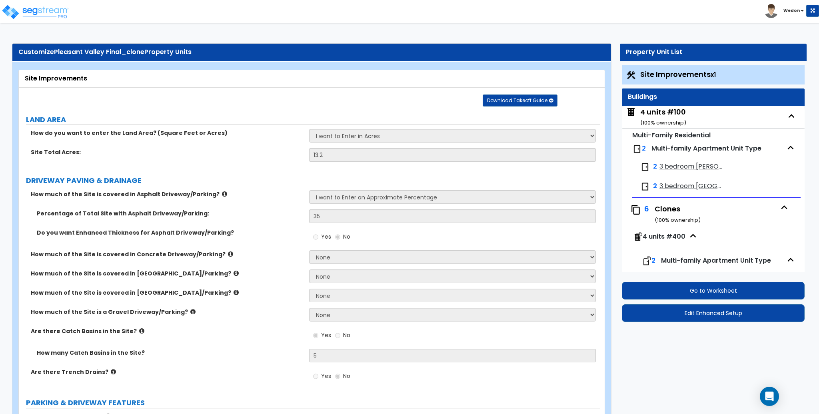
select select "1"
select select "4"
select select "2"
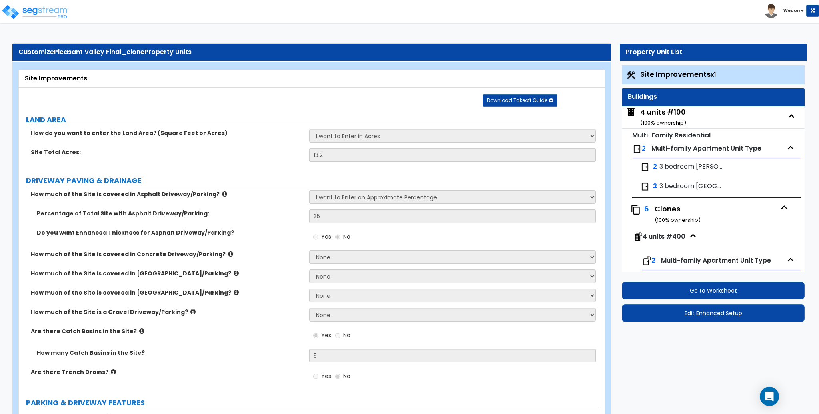
select select "4"
select select "2"
select select "3"
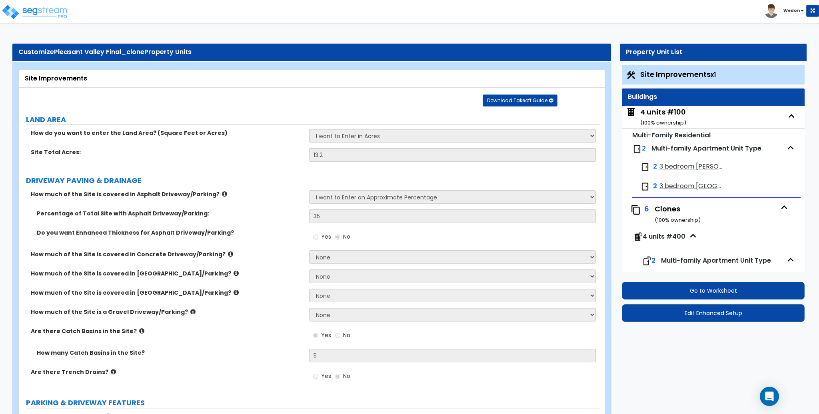
select select "2"
select select "1"
select select "2"
select select "1"
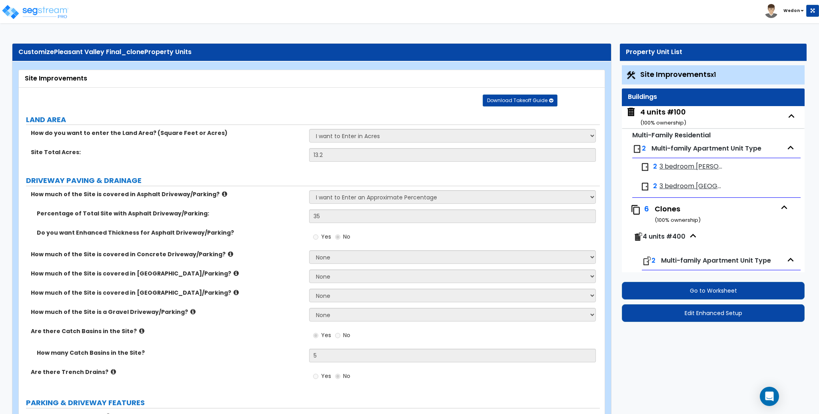
select select "1"
select select "2"
select select "1"
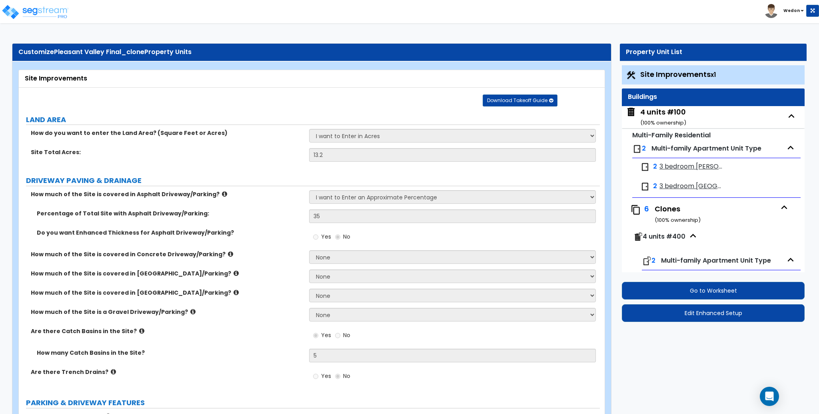
select select "3"
select select "1"
select select "2"
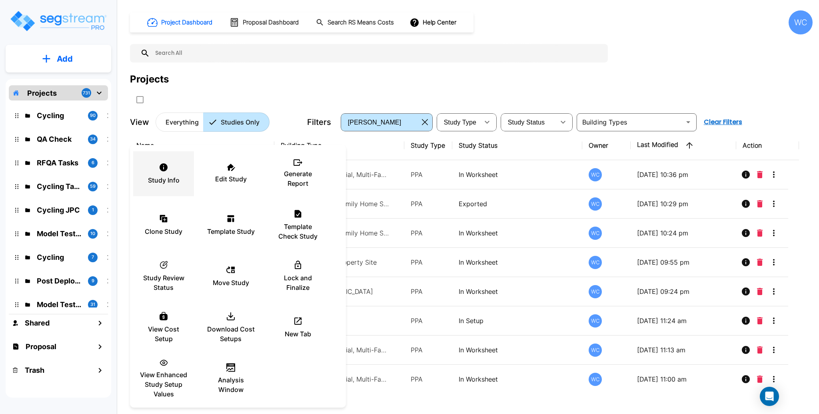
click at [167, 170] on icon at bounding box center [164, 167] width 10 height 10
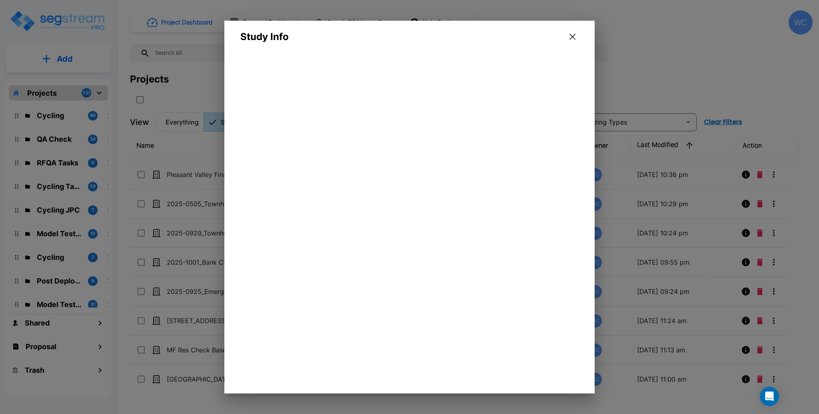
click at [516, 37] on div "Study Info" at bounding box center [409, 32] width 370 height 23
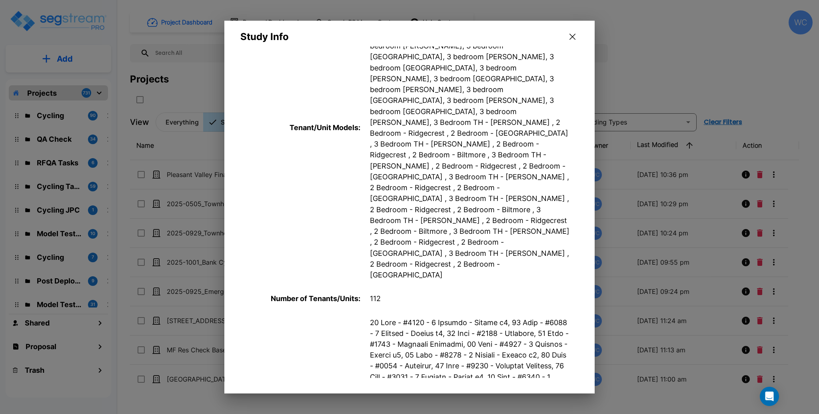
scroll to position [373, 0]
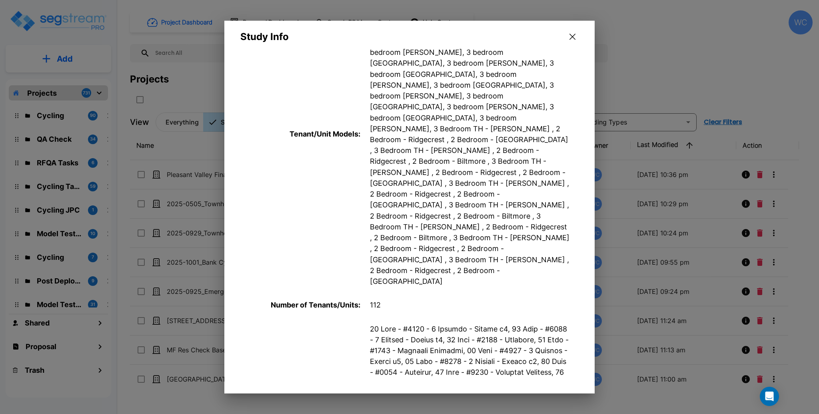
click at [381, 299] on p "112" at bounding box center [470, 304] width 200 height 11
click at [373, 299] on p "112" at bounding box center [470, 304] width 200 height 11
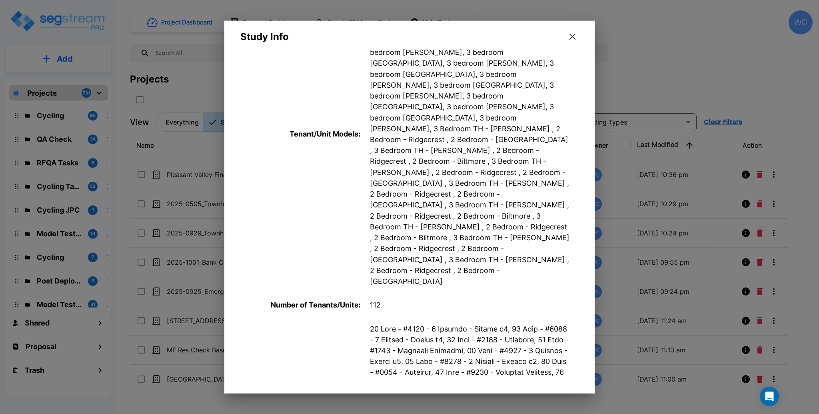
click at [373, 299] on p "112" at bounding box center [470, 304] width 200 height 11
click at [574, 37] on icon "button" at bounding box center [573, 37] width 6 height 6
click at [657, 32] on div "Project Dashboard Proposal Dashboard Search RS Means Costs Help Center WC" at bounding box center [471, 22] width 683 height 24
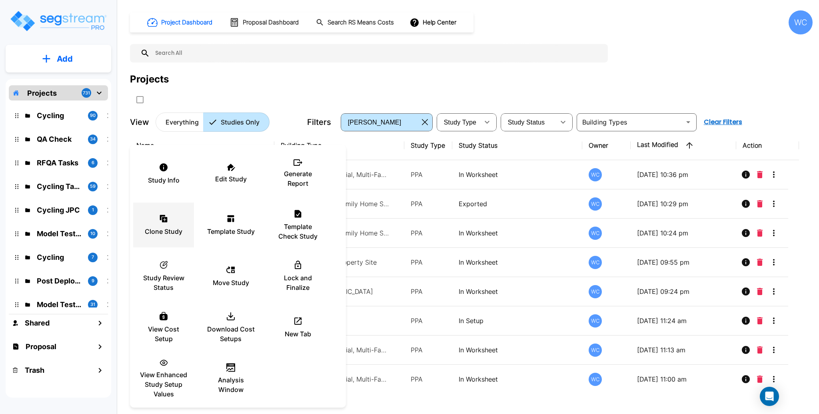
click at [160, 223] on div "Clone Study" at bounding box center [164, 225] width 48 height 40
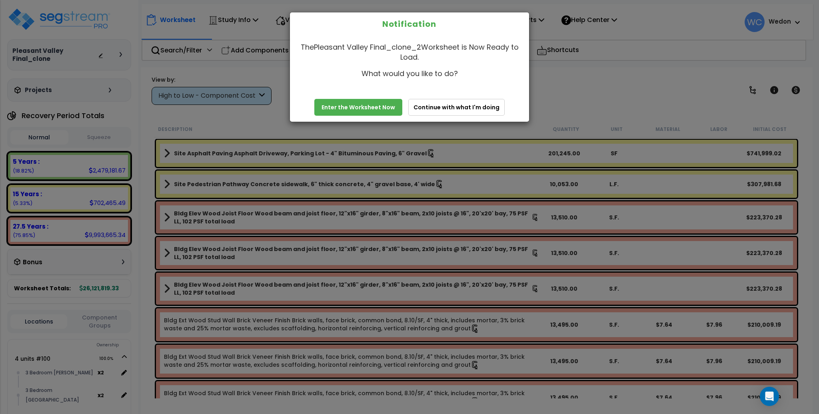
scroll to position [920, 0]
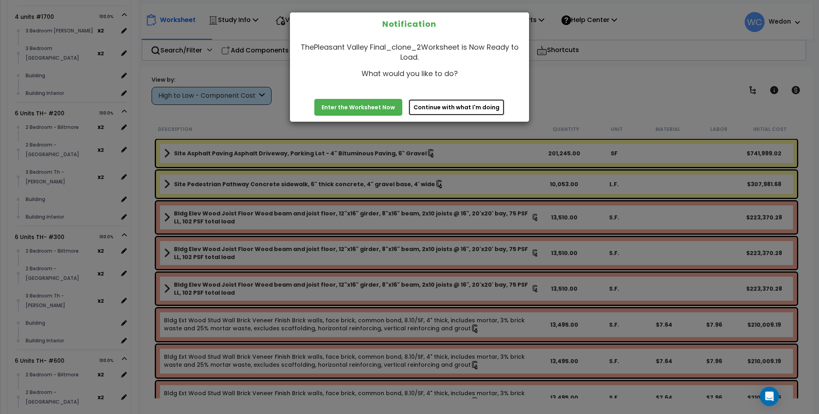
click at [464, 106] on button "Continue with what I'm doing" at bounding box center [456, 107] width 96 height 17
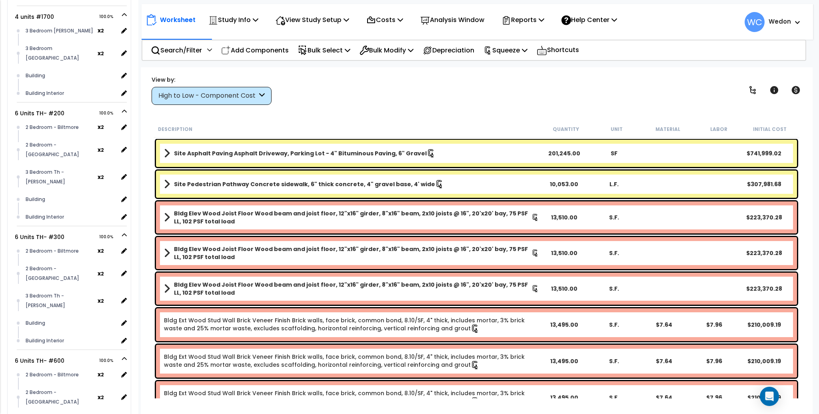
scroll to position [0, 0]
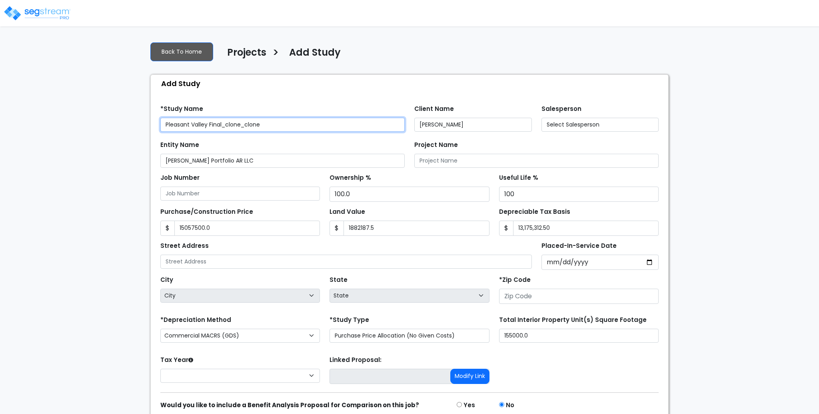
type input "2503B"
type input "15,057,500.0"
type input "1,882,187.5"
type input "[STREET_ADDRESS]"
type input "72223"
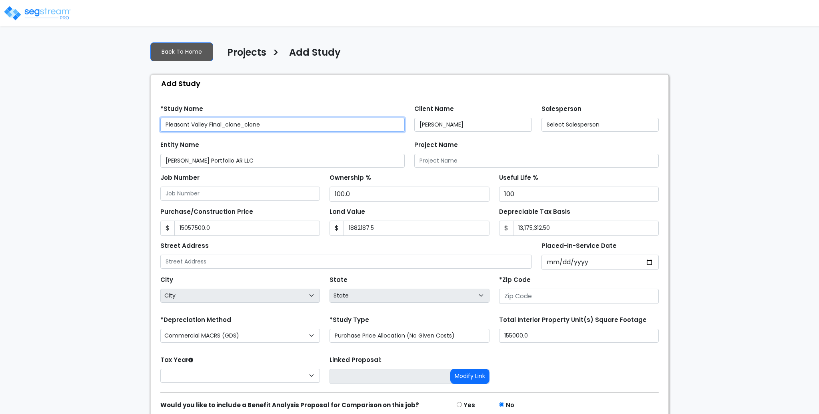
select select "CRM(_5"
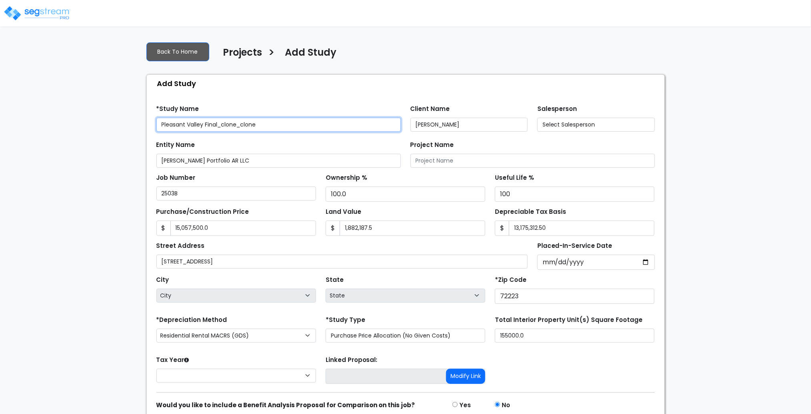
select select "2024"
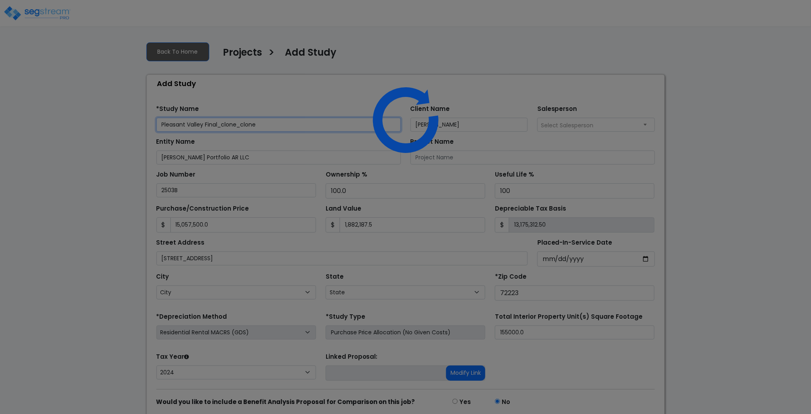
select select "AR"
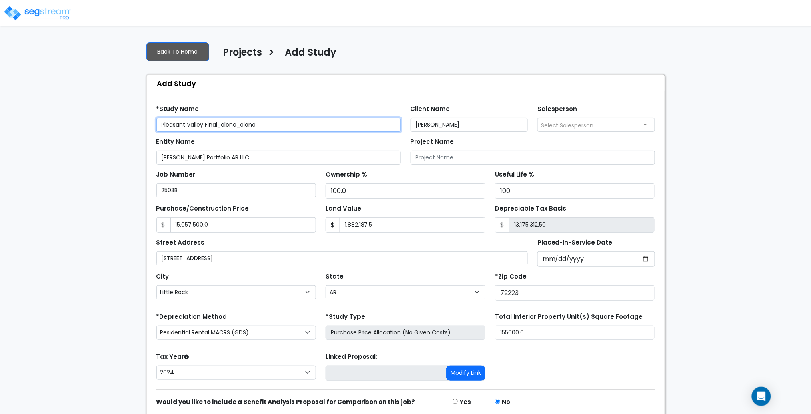
drag, startPoint x: 263, startPoint y: 126, endPoint x: 240, endPoint y: 128, distance: 22.4
click at [240, 128] on input "Pleasant Valley Final_clone_clone" at bounding box center [278, 125] width 244 height 14
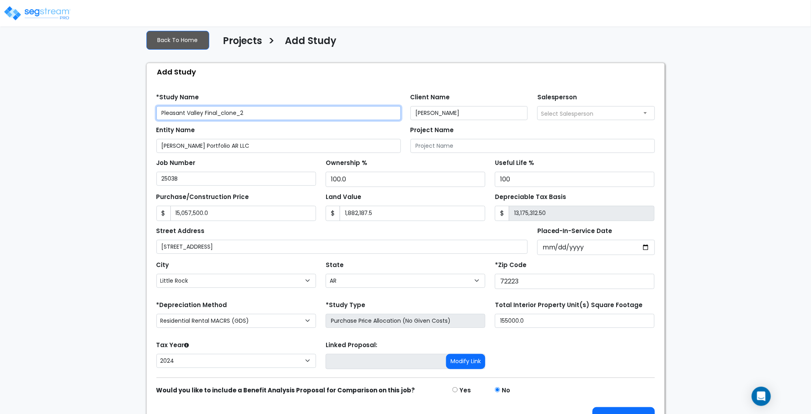
scroll to position [32, 0]
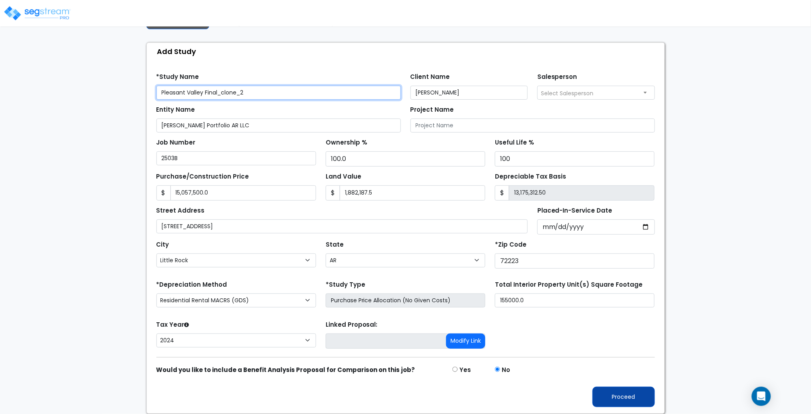
type input "Pleasant Valley Final_clone_2"
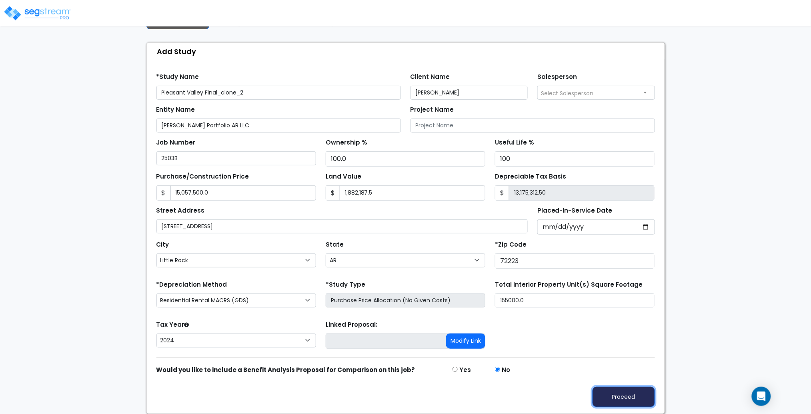
click at [616, 389] on button "Proceed" at bounding box center [623, 396] width 62 height 20
type input "15057500"
type input "1882187.5"
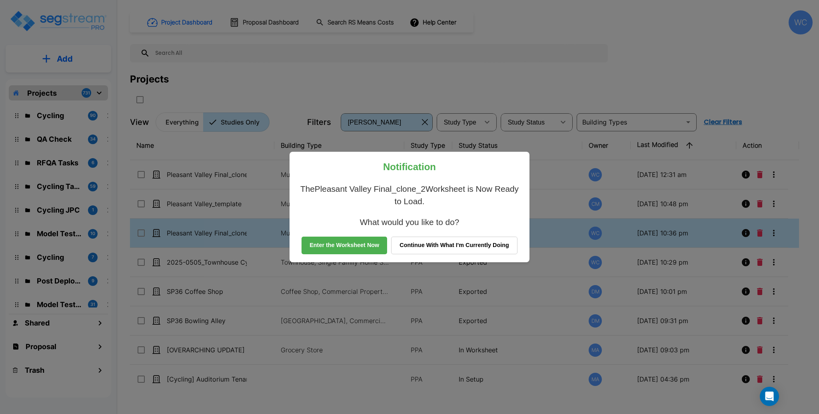
click at [462, 242] on button "Continue With What I'm Currently Doing" at bounding box center [454, 245] width 126 height 18
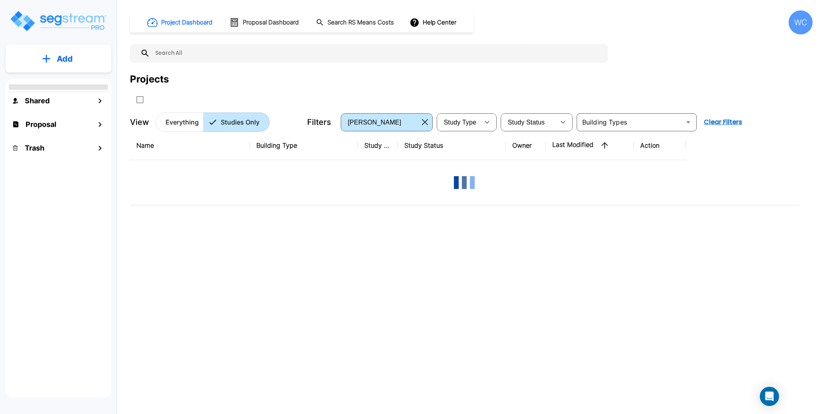
click at [204, 79] on div "Projects" at bounding box center [471, 79] width 683 height 14
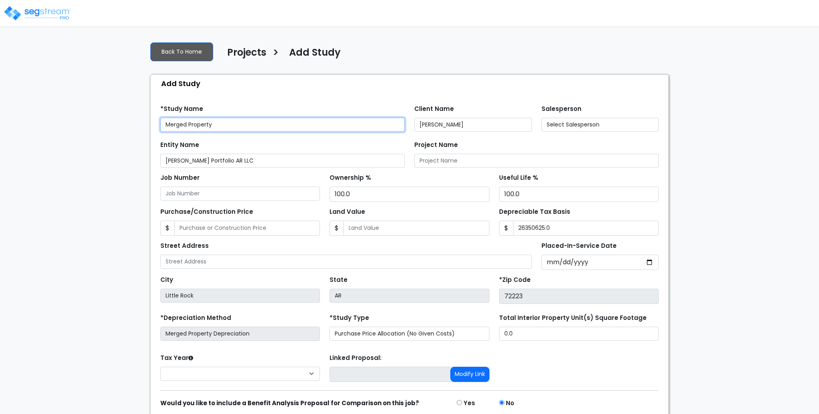
type input "26,350,625.0"
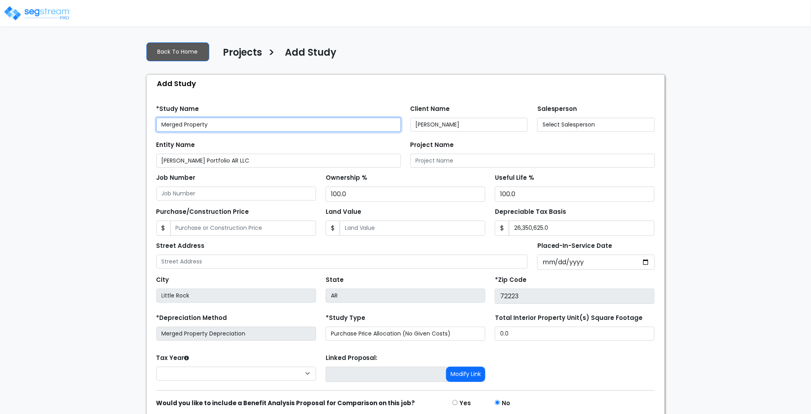
select select "2025"
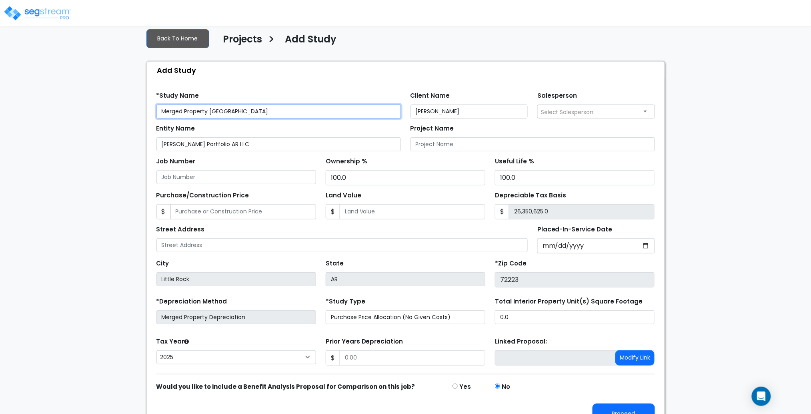
scroll to position [30, 0]
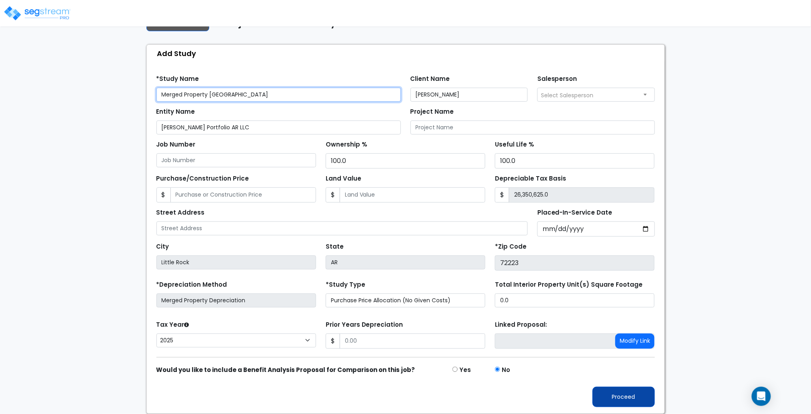
type input "Merged Property [GEOGRAPHIC_DATA]"
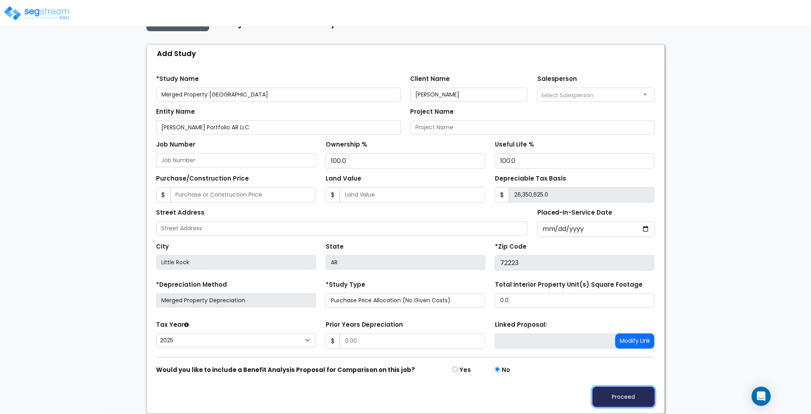
click at [622, 398] on button "Proceed" at bounding box center [623, 396] width 62 height 20
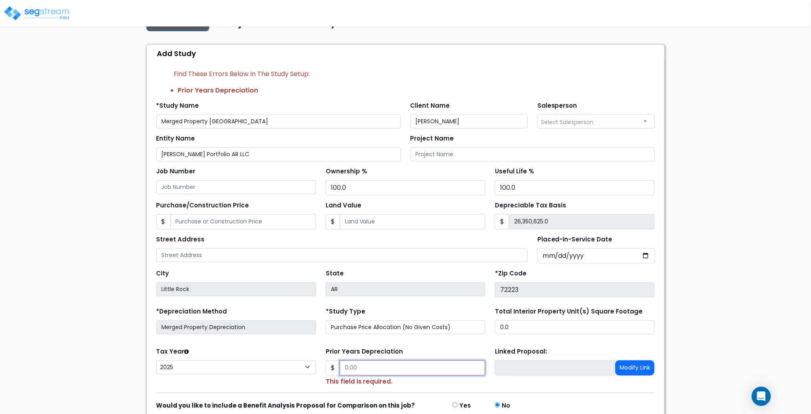
click at [367, 364] on input "Prior Years Depreciation" at bounding box center [413, 367] width 146 height 15
type input "2"
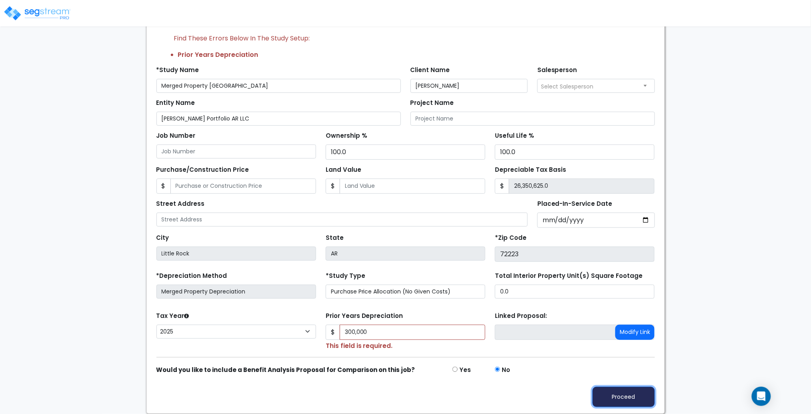
click at [609, 399] on button "Proceed" at bounding box center [623, 396] width 62 height 20
type input "300000"
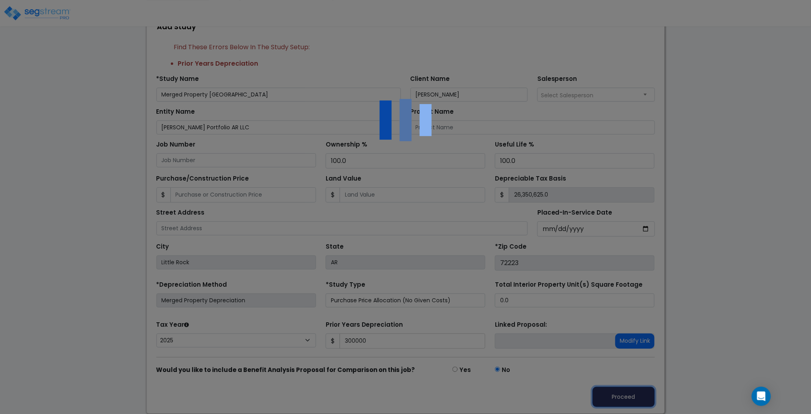
scroll to position [57, 0]
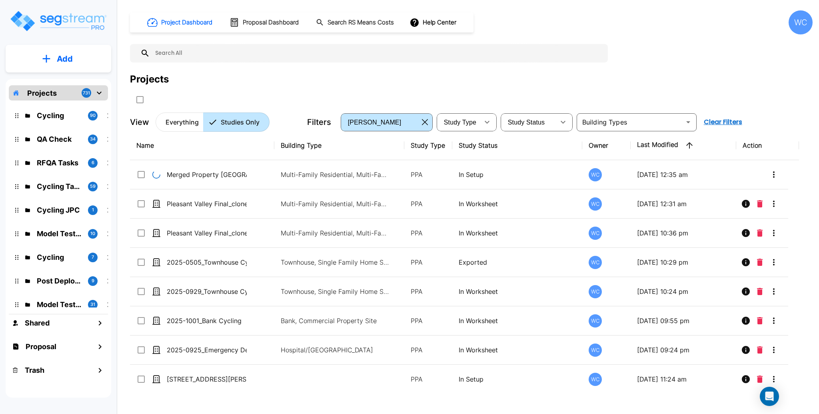
click at [226, 170] on p "Merged Property [GEOGRAPHIC_DATA]" at bounding box center [207, 175] width 80 height 10
click at [226, 170] on p "Merged Property Pleasant Valley" at bounding box center [207, 175] width 80 height 10
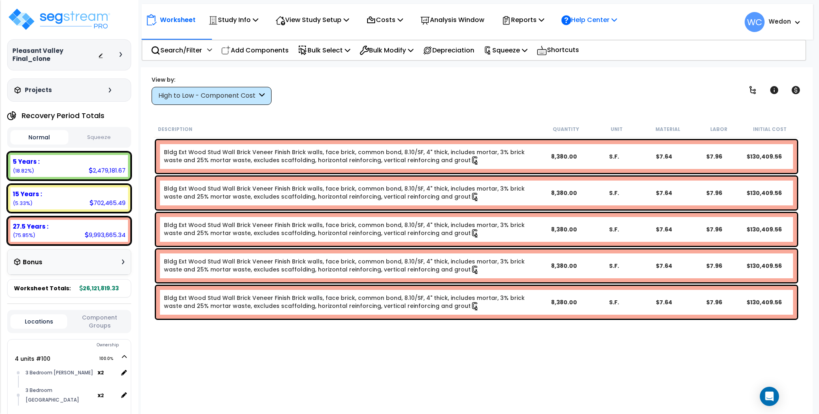
scroll to position [373, 0]
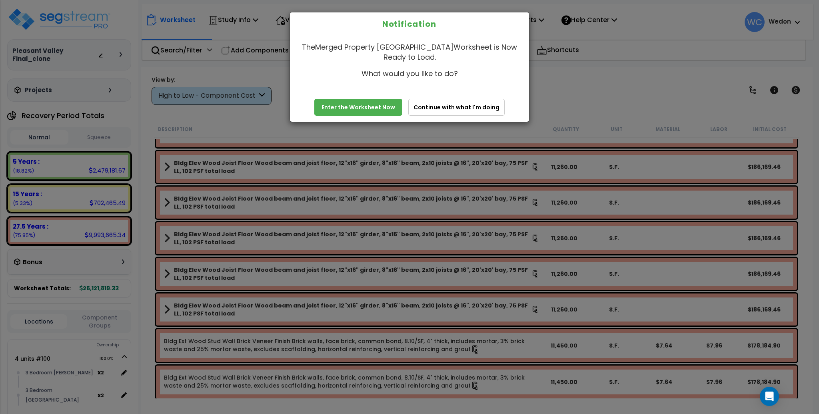
click at [376, 105] on link "Enter the Worksheet Now" at bounding box center [358, 107] width 88 height 17
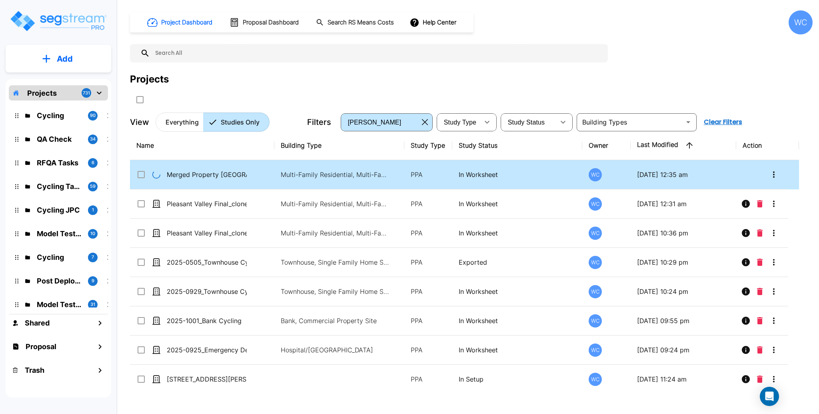
click at [143, 173] on input "select row Merged Property Pleasant Valley" at bounding box center [140, 173] width 8 height 7
click at [142, 172] on input "select row Merged Property Pleasant Valley" at bounding box center [140, 173] width 8 height 7
checkbox input "false"
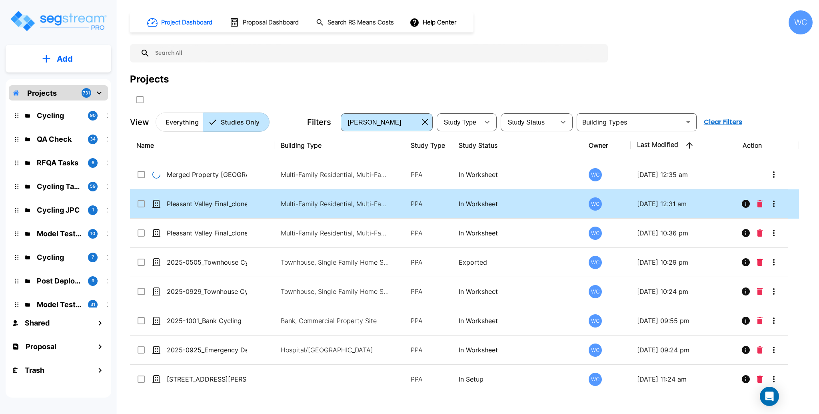
click at [141, 349] on input "select row 2025-0925_Emergency Department" at bounding box center [140, 348] width 8 height 7
checkbox input "false"
click at [140, 205] on input "select row Pleasant Valley Final_clone_2" at bounding box center [140, 202] width 8 height 7
checkbox input "false"
checkbox input "true"
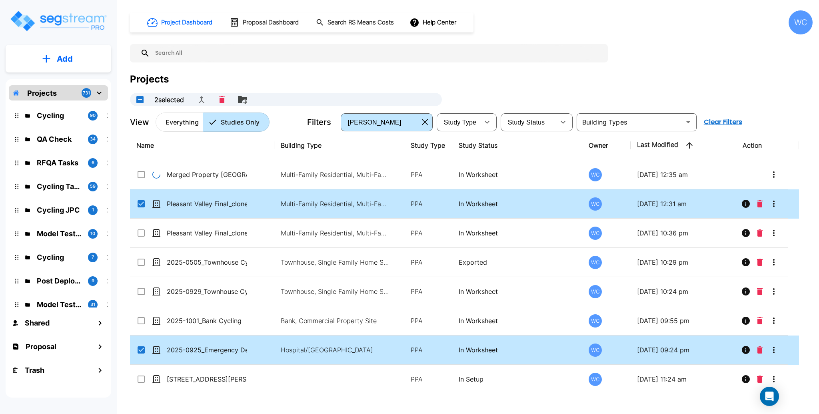
checkbox input "true"
click at [206, 97] on icon "Merge" at bounding box center [202, 100] width 10 height 10
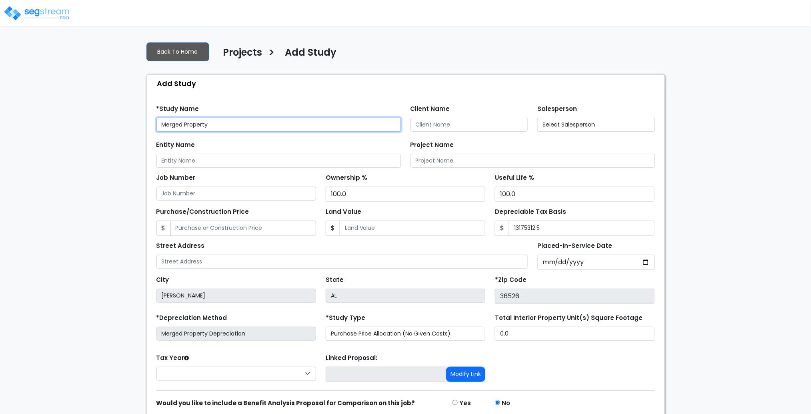
type input "13,175,312.5"
select select "2025"
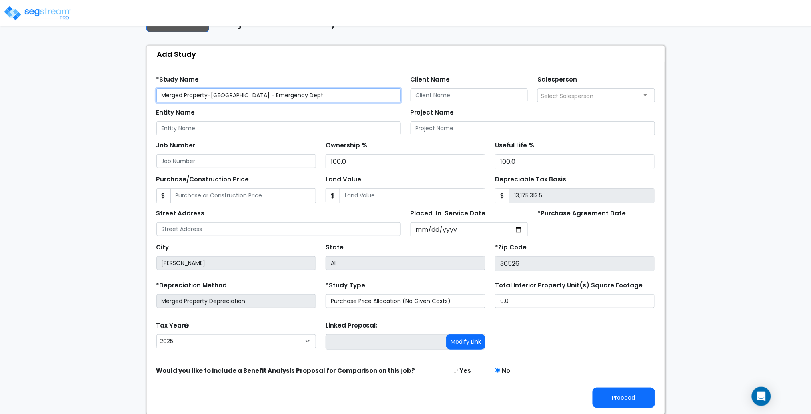
scroll to position [30, 0]
type input "Merged Property-[GEOGRAPHIC_DATA] - Emergency Dept"
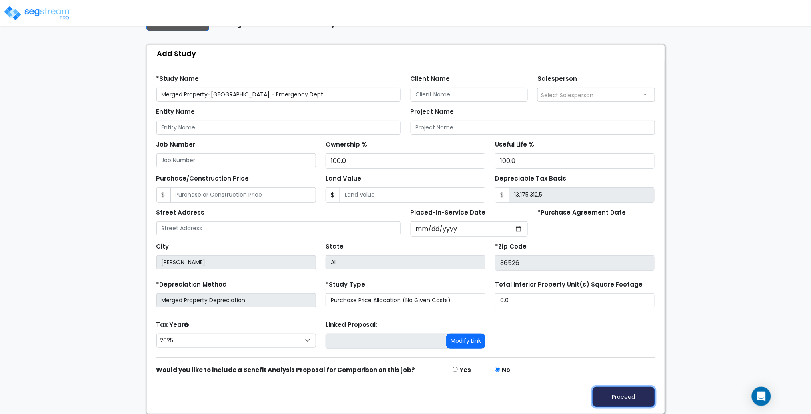
click at [625, 393] on button "Proceed" at bounding box center [623, 396] width 62 height 20
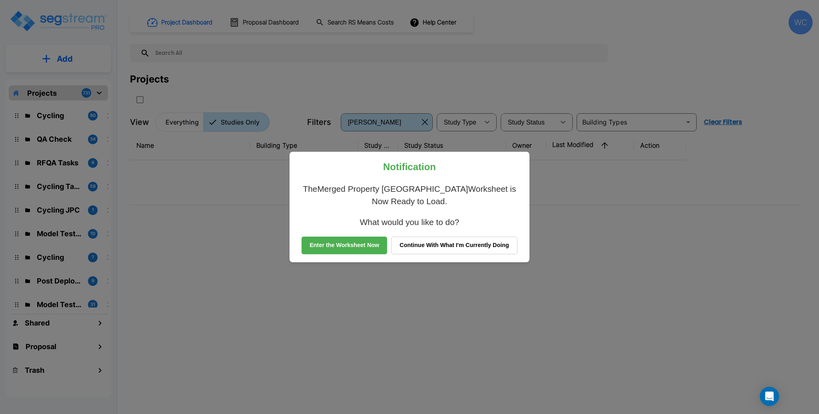
click at [456, 245] on button "Continue With What I'm Currently Doing" at bounding box center [454, 245] width 126 height 18
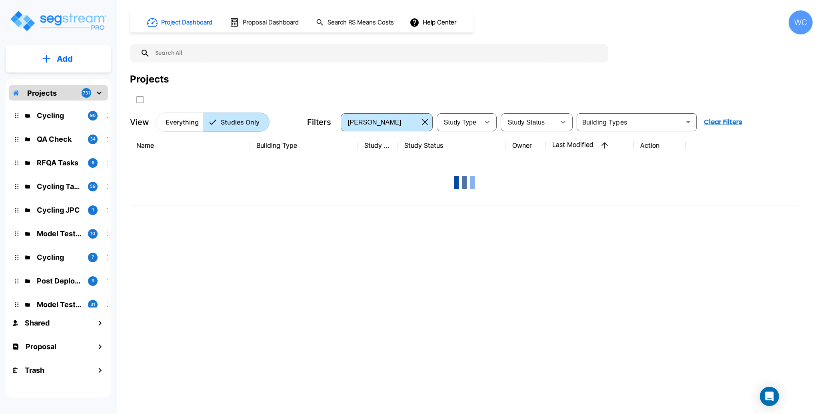
click at [709, 61] on div "Project Dashboard Proposal Dashboard Search RS Means Costs Help Center WC Proje…" at bounding box center [471, 70] width 683 height 121
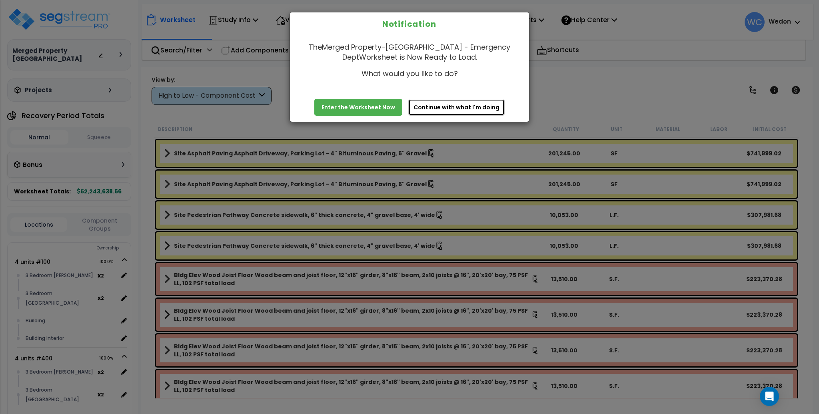
click at [459, 106] on button "Continue with what I'm doing" at bounding box center [456, 107] width 96 height 17
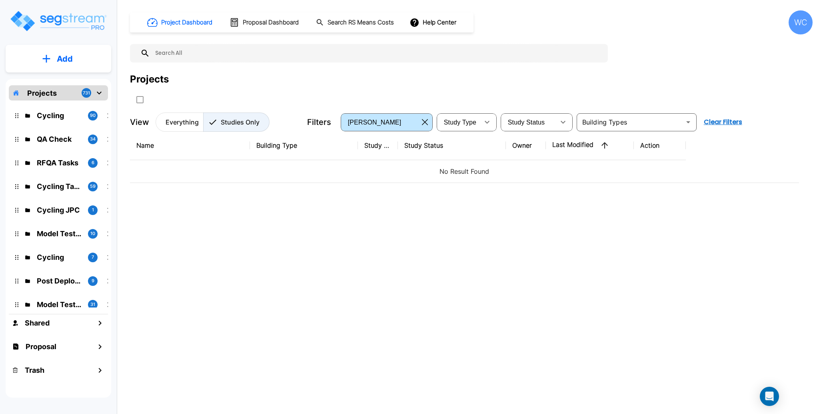
click at [234, 119] on p "Studies Only" at bounding box center [240, 122] width 39 height 10
click at [286, 76] on div "Projects" at bounding box center [471, 79] width 683 height 14
click at [49, 24] on img "mailbox folders" at bounding box center [58, 21] width 98 height 23
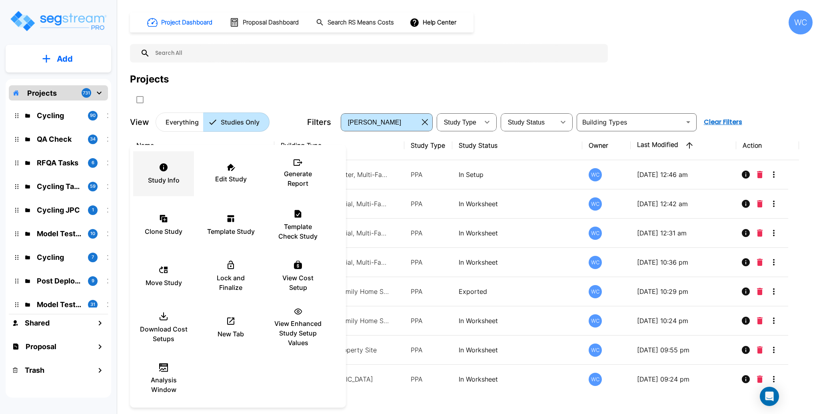
click at [169, 176] on p "Study Info" at bounding box center [164, 180] width 32 height 10
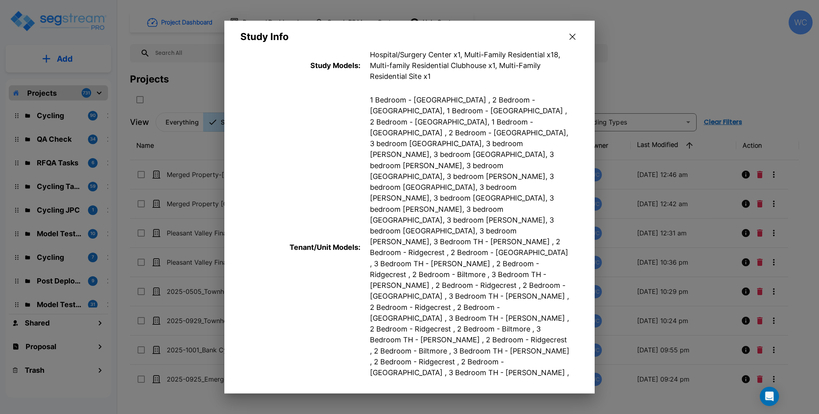
scroll to position [426, 0]
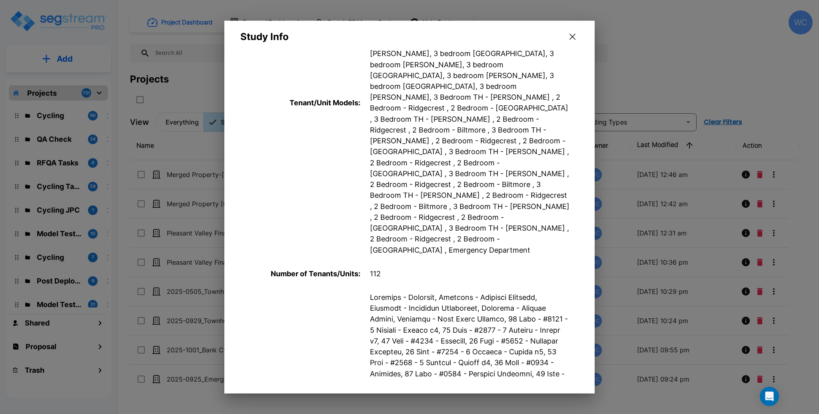
click at [395, 268] on p "112" at bounding box center [470, 273] width 200 height 11
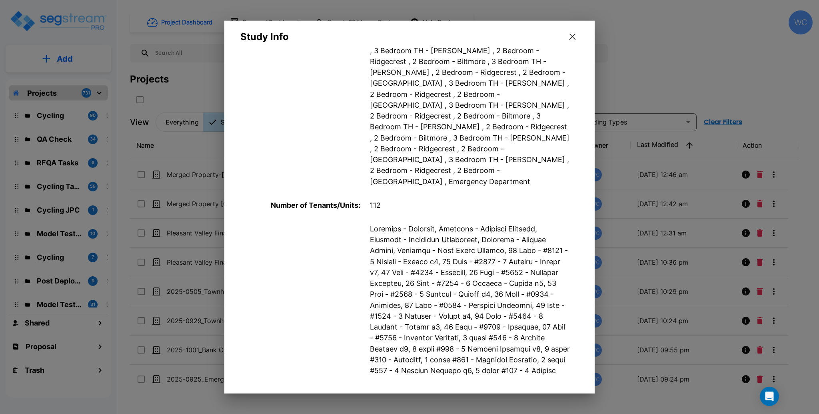
scroll to position [533, 0]
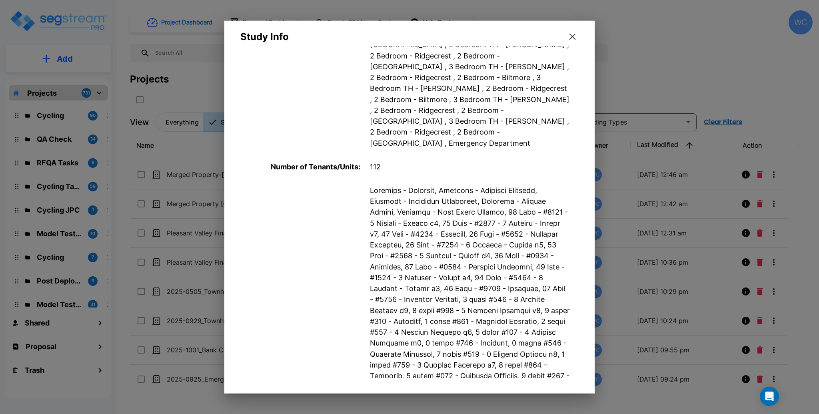
click at [278, 161] on p "Number of Tenants/Units :" at bounding box center [300, 166] width 120 height 11
click at [374, 161] on p "112" at bounding box center [470, 166] width 200 height 11
click at [517, 161] on p "112" at bounding box center [470, 166] width 200 height 11
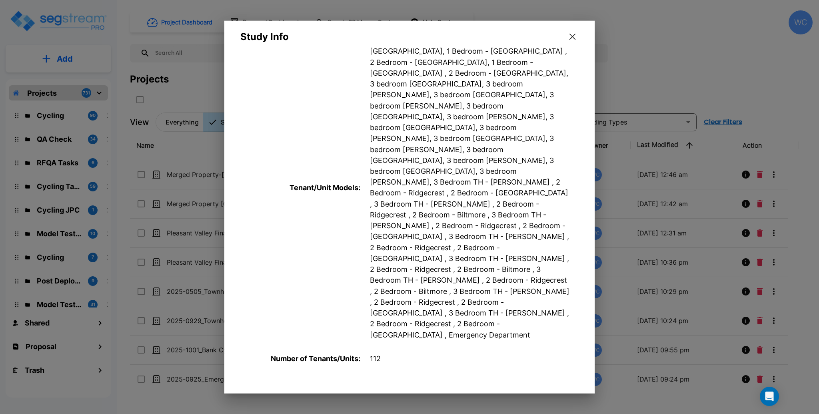
scroll to position [287, 0]
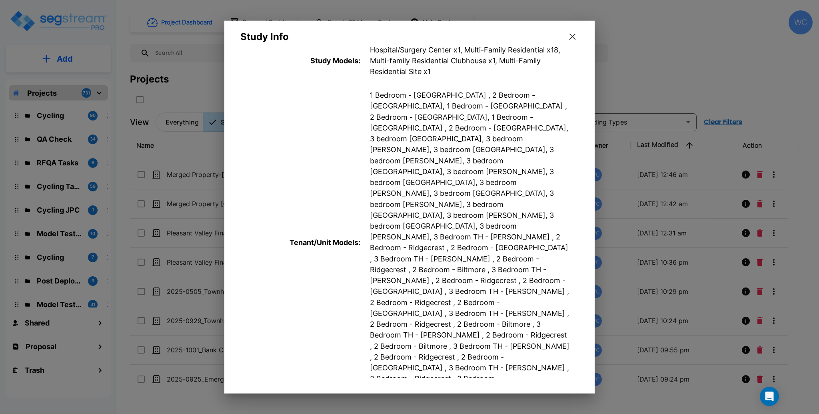
click at [574, 38] on icon "button" at bounding box center [573, 37] width 6 height 6
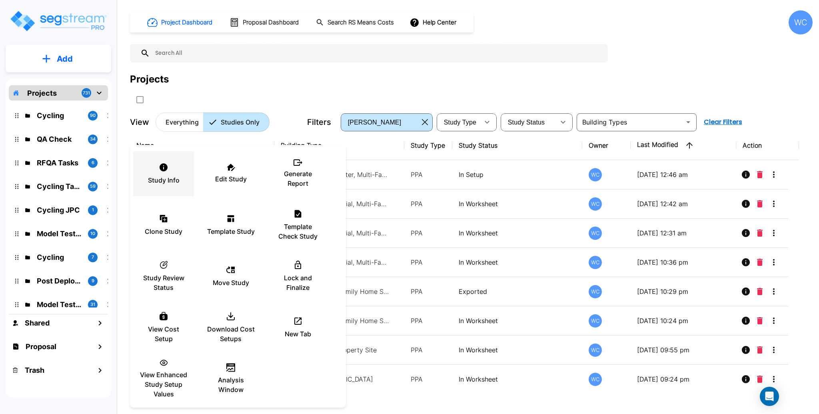
click at [168, 172] on div "Study Info" at bounding box center [164, 174] width 48 height 40
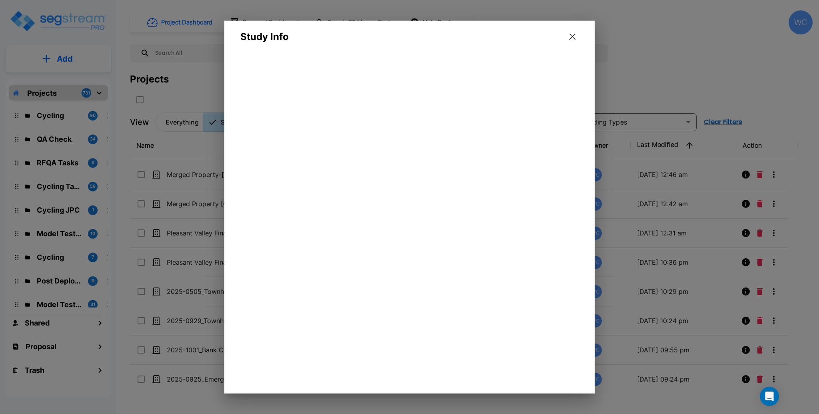
click at [571, 37] on icon "button" at bounding box center [573, 37] width 6 height 6
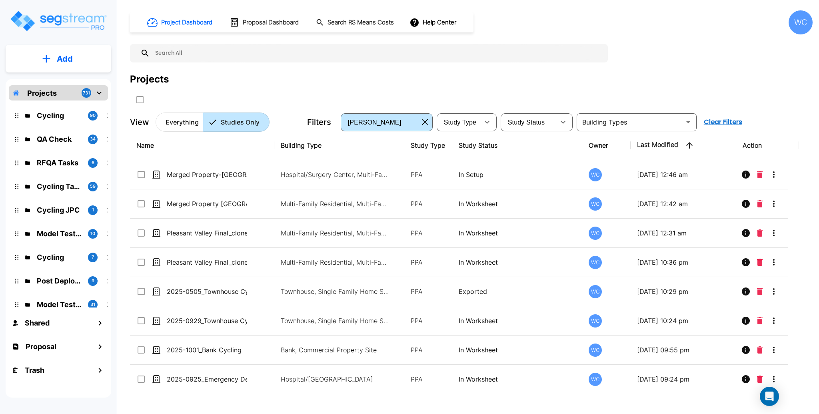
click at [378, 61] on input "text" at bounding box center [377, 53] width 454 height 18
click at [227, 54] on input "text" at bounding box center [377, 53] width 454 height 18
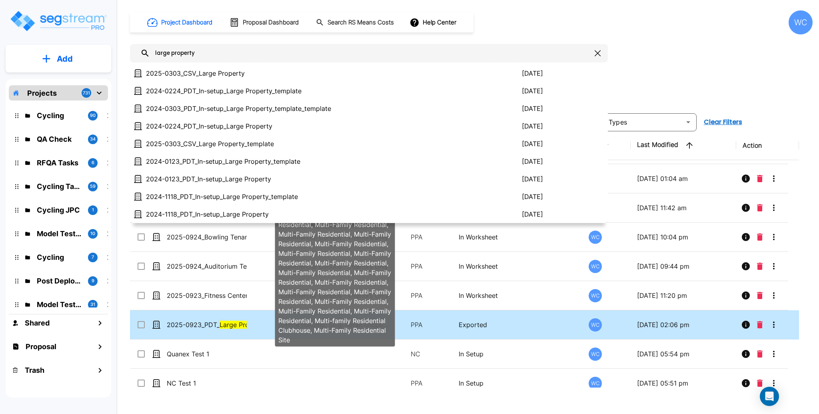
scroll to position [373, 0]
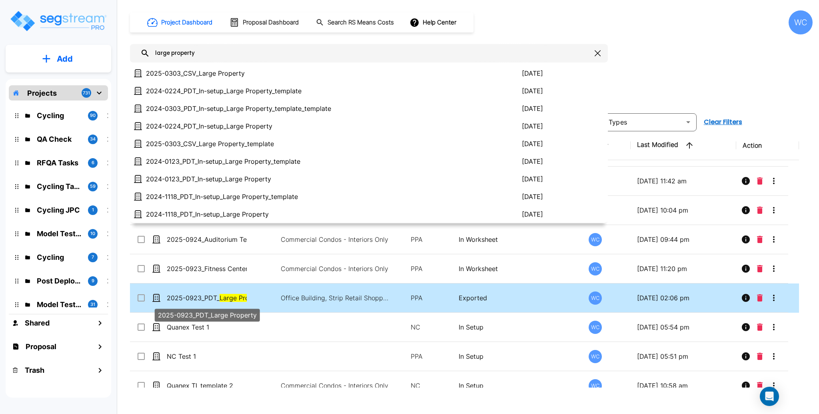
type input "large property"
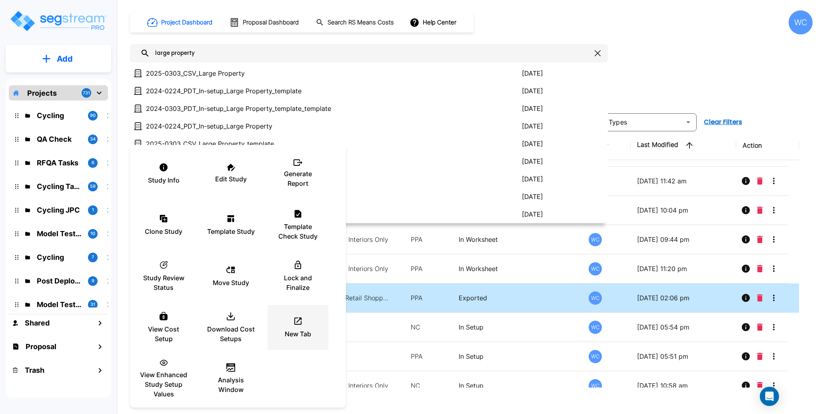
click at [290, 318] on div "New Tab" at bounding box center [298, 327] width 48 height 40
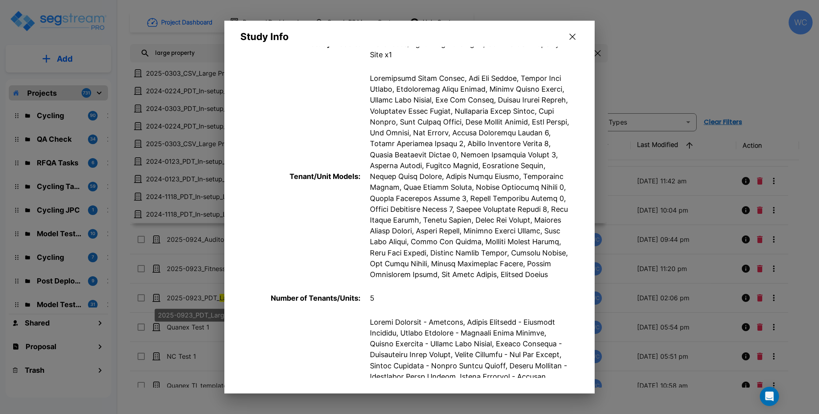
scroll to position [320, 0]
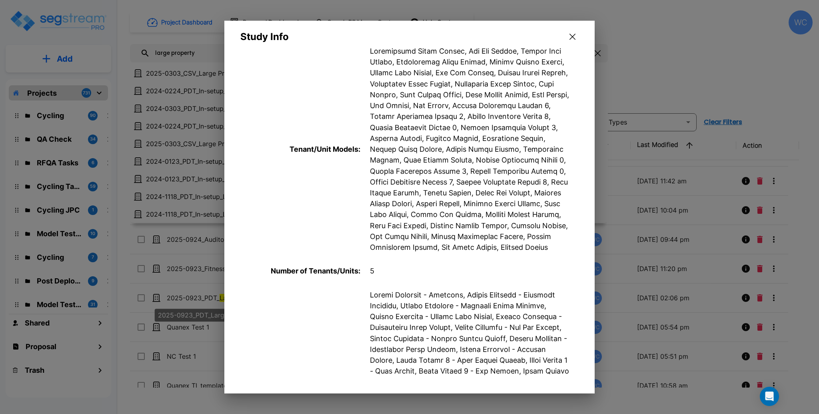
click at [312, 276] on p "Number of Tenants/Units :" at bounding box center [300, 270] width 120 height 11
click at [400, 276] on p "5" at bounding box center [470, 270] width 200 height 11
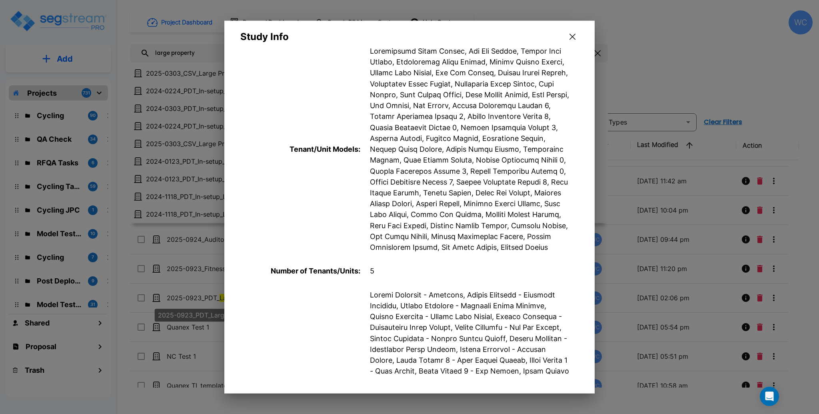
click at [471, 276] on p "5" at bounding box center [470, 270] width 200 height 11
click at [272, 278] on div "Number of Tenants/Units : 5" at bounding box center [409, 271] width 370 height 24
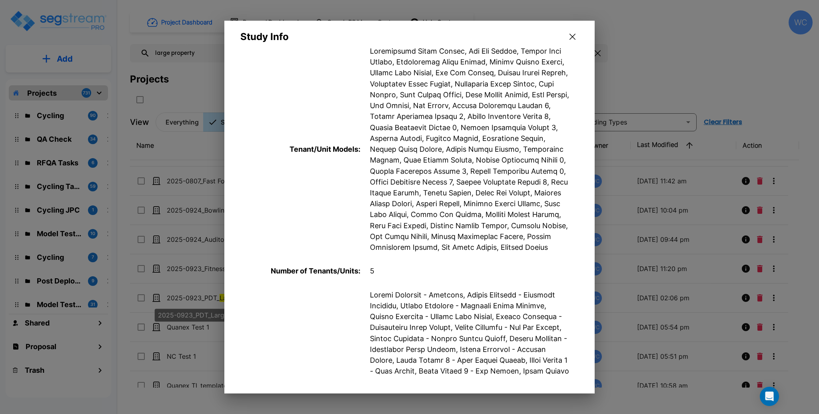
click at [298, 272] on div "Number of Tenants/Units : 5" at bounding box center [409, 271] width 370 height 24
click at [351, 276] on p "Number of Tenants/Units :" at bounding box center [300, 270] width 120 height 11
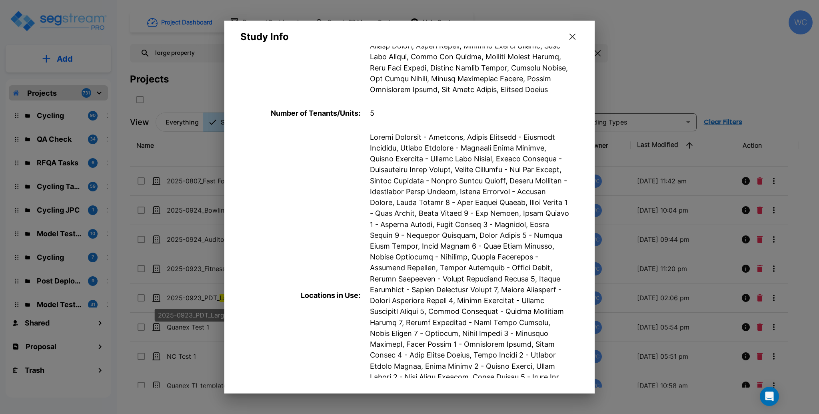
scroll to position [480, 0]
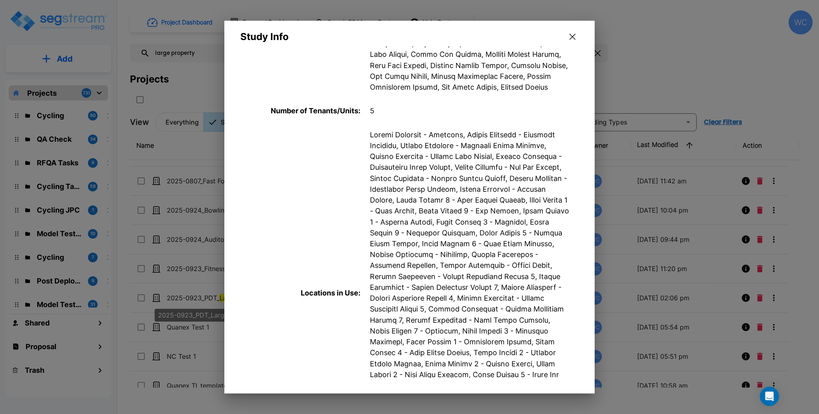
click at [329, 298] on p "Locations in Use :" at bounding box center [300, 292] width 120 height 11
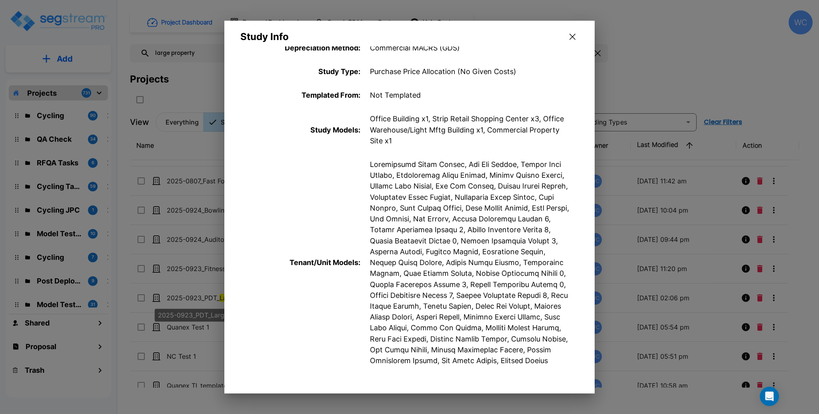
scroll to position [213, 0]
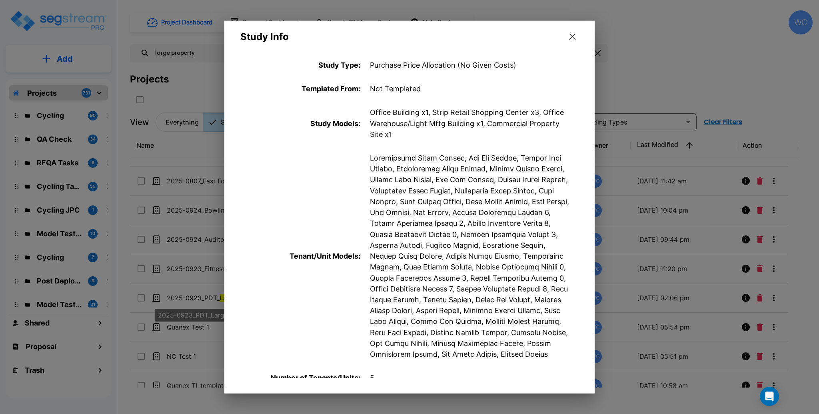
click at [572, 34] on icon "button" at bounding box center [573, 37] width 6 height 6
click at [678, 48] on div "Project Dashboard Proposal Dashboard Search RS Means Costs Help Center WC large…" at bounding box center [471, 70] width 683 height 121
click at [702, 90] on div "Projects" at bounding box center [471, 89] width 683 height 34
click at [638, 102] on div "Projects" at bounding box center [471, 89] width 683 height 34
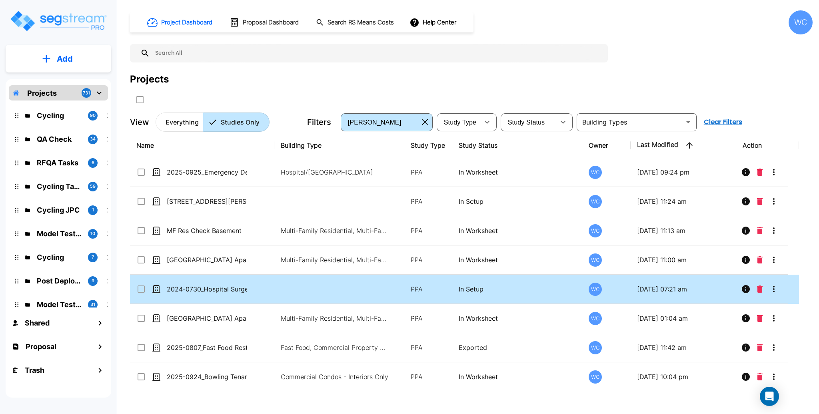
scroll to position [213, 0]
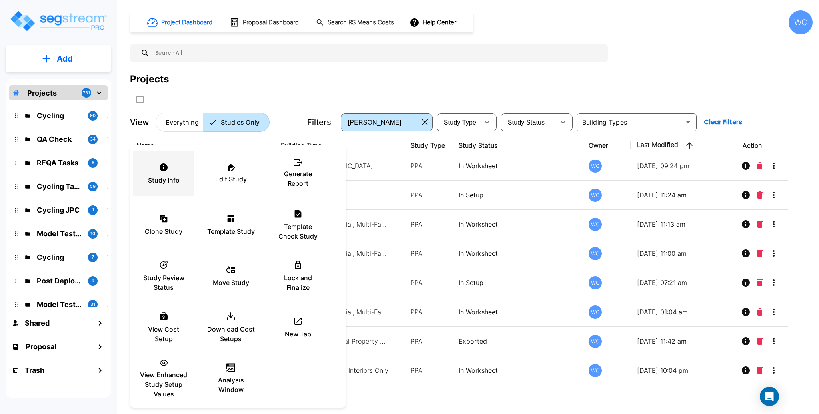
click at [159, 174] on div "Study Info" at bounding box center [164, 174] width 48 height 40
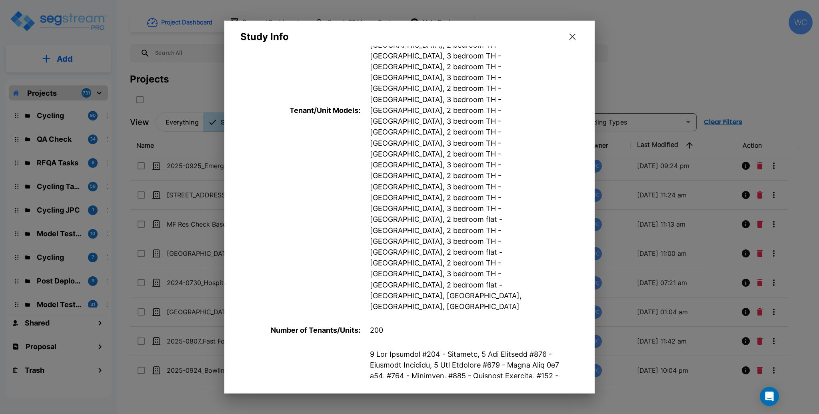
scroll to position [445, 0]
click at [571, 34] on icon "button" at bounding box center [573, 37] width 6 height 6
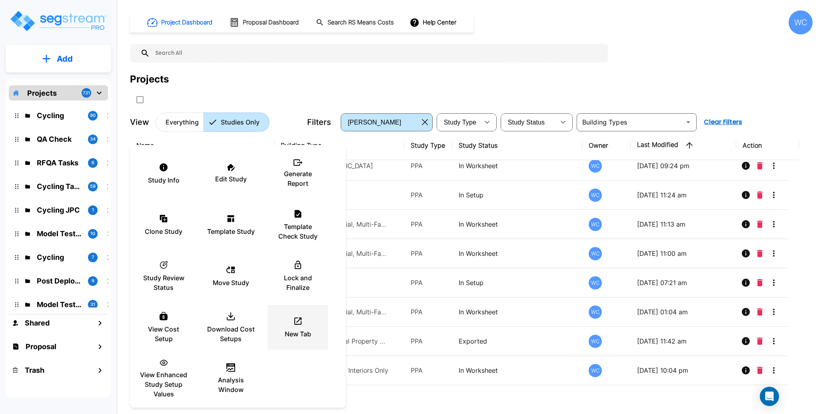
click at [307, 326] on div "New Tab" at bounding box center [298, 327] width 48 height 40
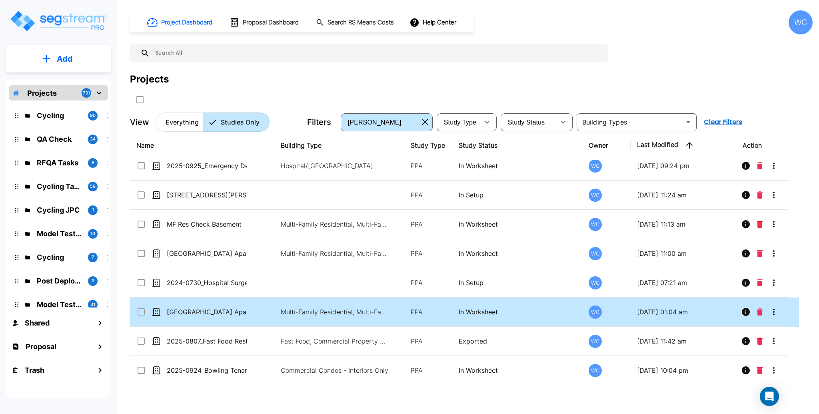
scroll to position [266, 0]
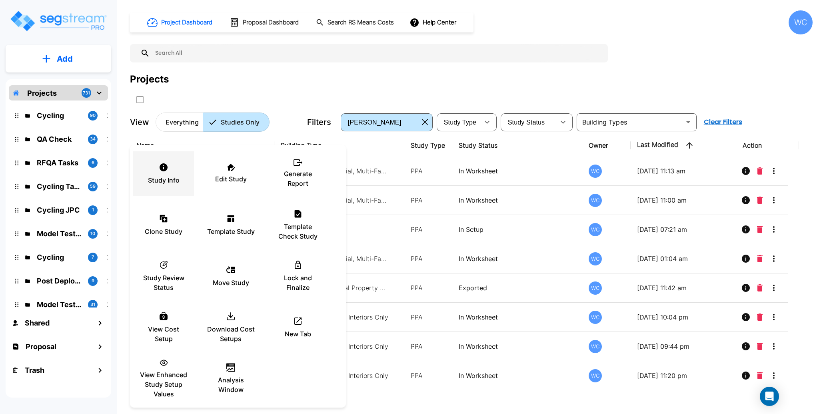
click at [162, 166] on icon at bounding box center [164, 167] width 8 height 8
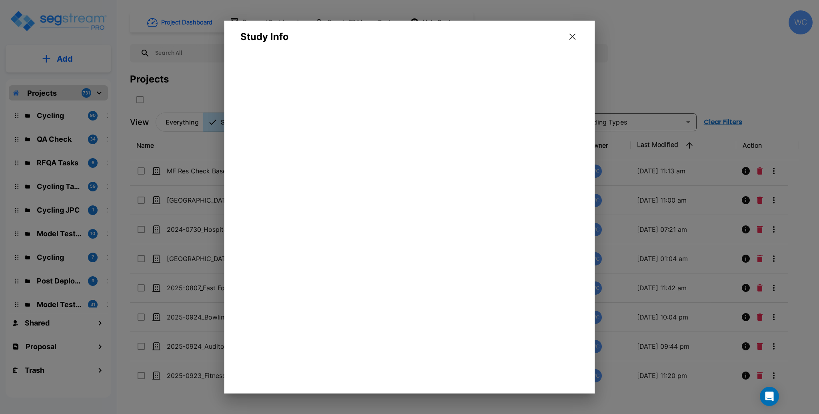
click at [385, 38] on div "Study Info" at bounding box center [409, 32] width 370 height 23
click at [409, 33] on div "Study Info" at bounding box center [409, 32] width 370 height 23
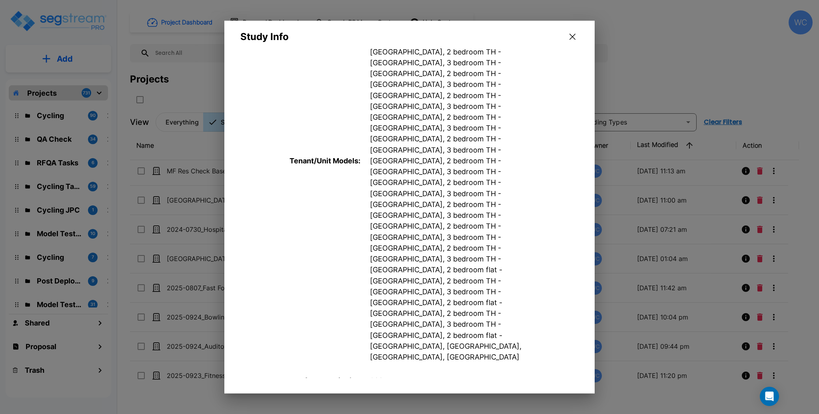
scroll to position [426, 0]
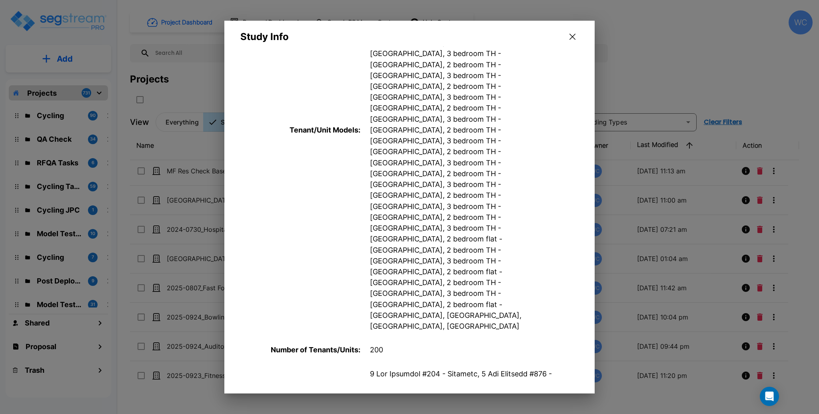
click at [572, 34] on icon "button" at bounding box center [573, 37] width 6 height 6
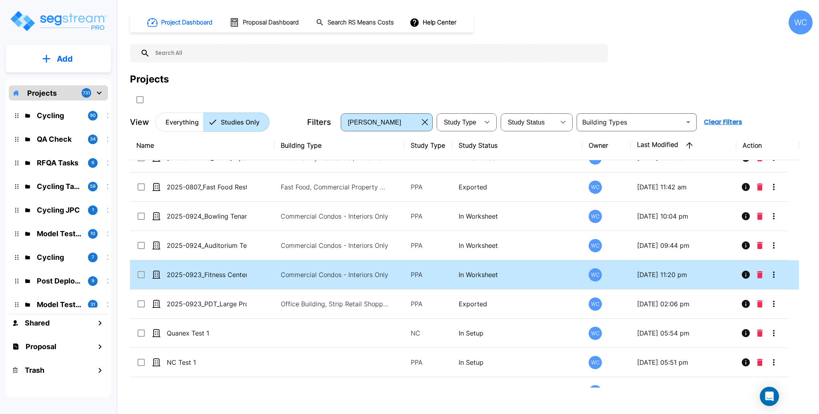
scroll to position [373, 0]
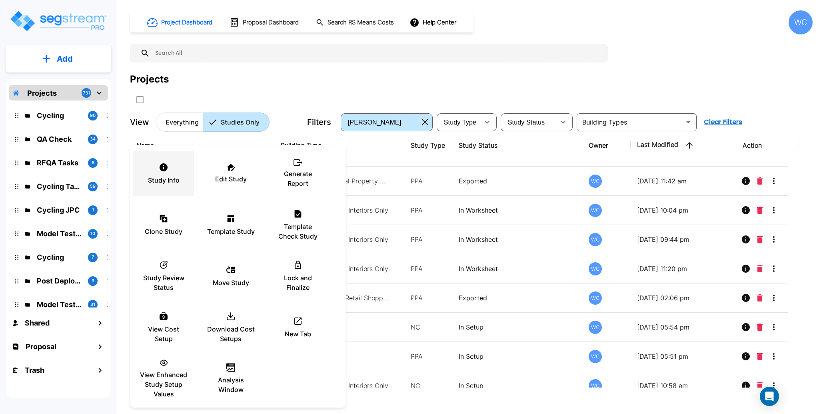
click at [164, 174] on div "Study Info" at bounding box center [164, 174] width 48 height 40
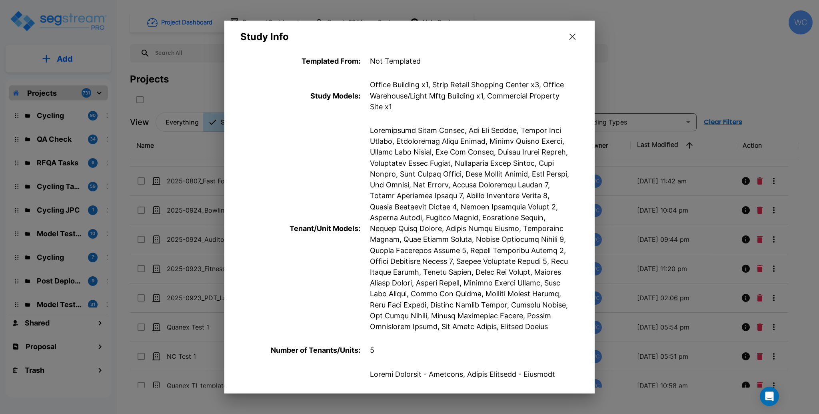
scroll to position [426, 0]
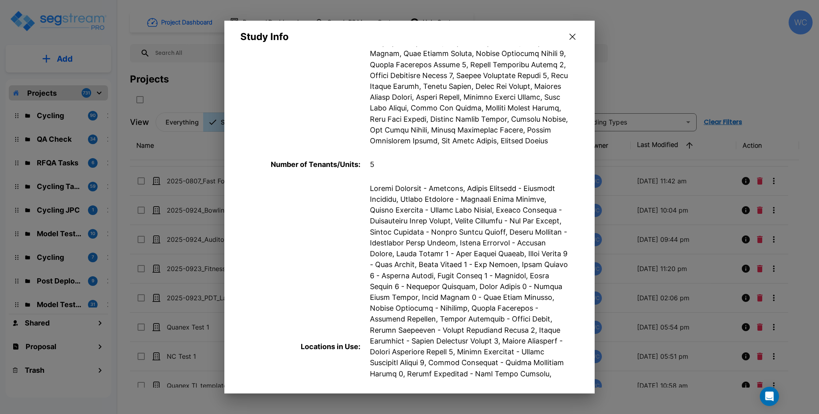
drag, startPoint x: 370, startPoint y: 175, endPoint x: 378, endPoint y: 174, distance: 7.4
click at [375, 170] on p "5" at bounding box center [470, 164] width 200 height 11
click at [381, 170] on p "5" at bounding box center [470, 164] width 200 height 11
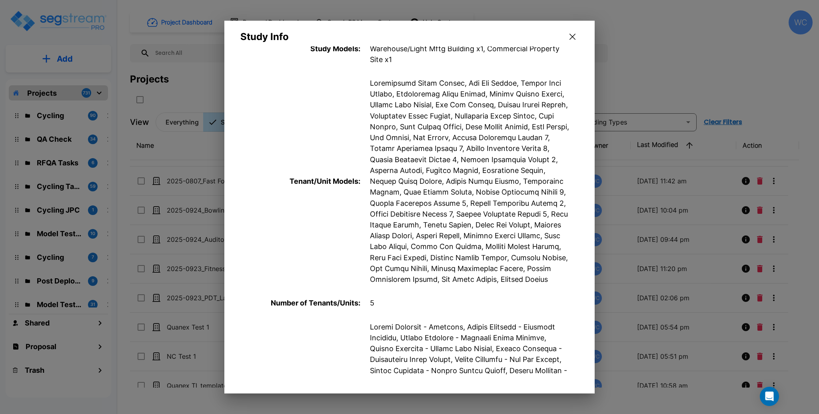
scroll to position [266, 0]
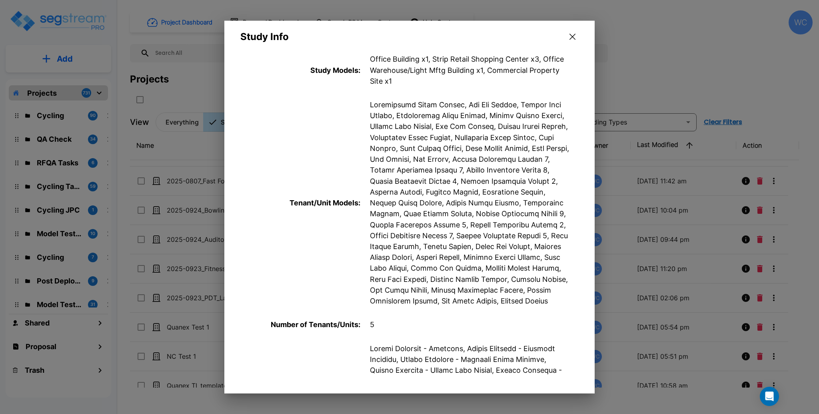
click at [572, 35] on icon "button" at bounding box center [573, 37] width 6 height 6
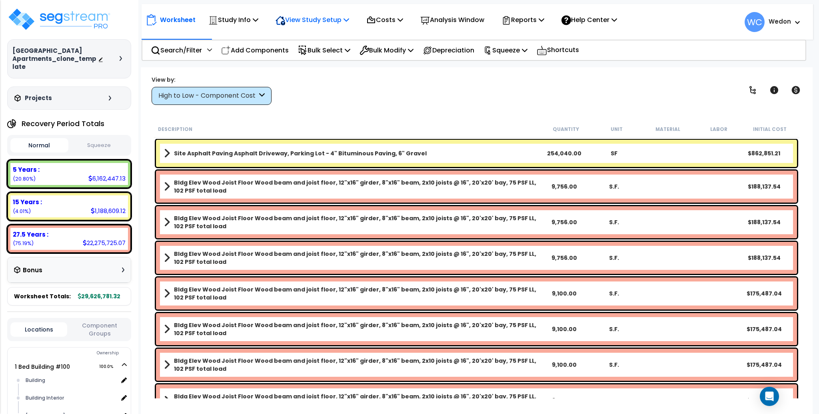
click at [304, 19] on p "View Study Setup" at bounding box center [313, 19] width 74 height 11
click at [312, 53] on link "View Questionnaire" at bounding box center [311, 55] width 79 height 16
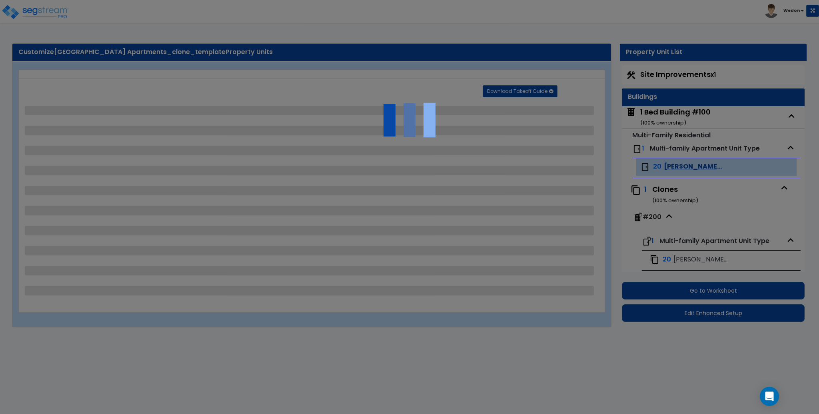
select select "1"
select select "5"
select select "2"
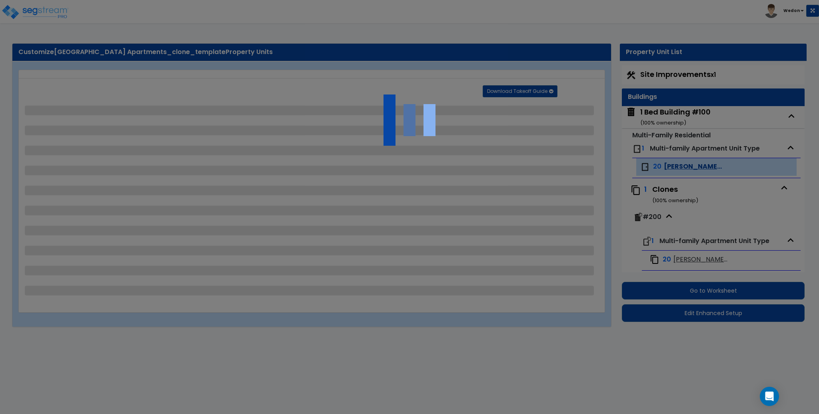
select select "2"
select select "1"
select select "2"
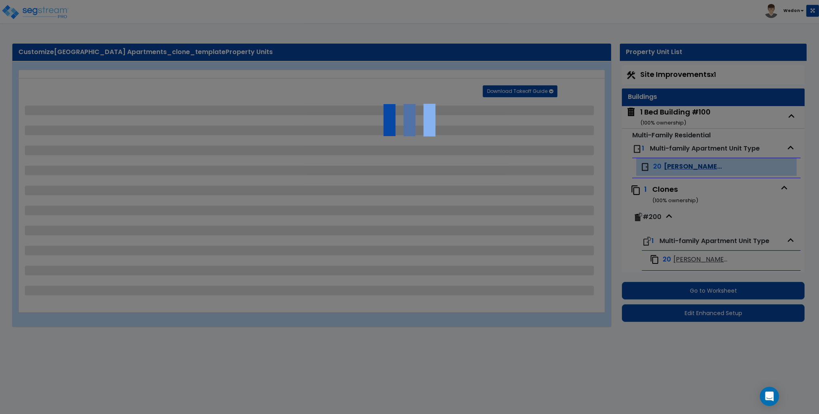
select select "1"
select select "3"
select select "2"
select select "1"
select select "2"
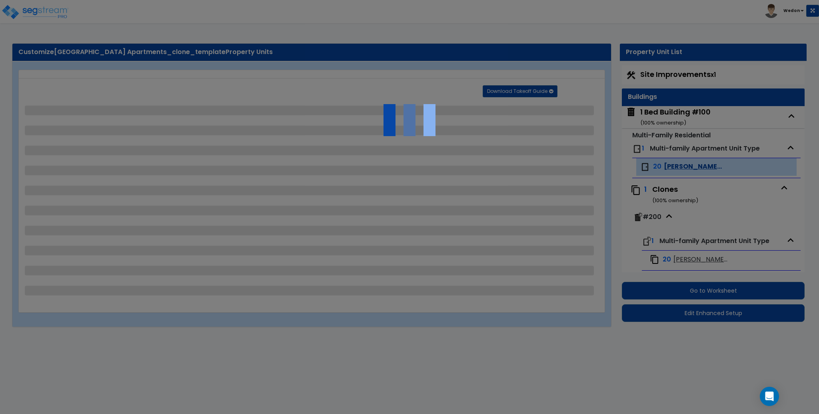
select select "1"
select select "3"
select select "2"
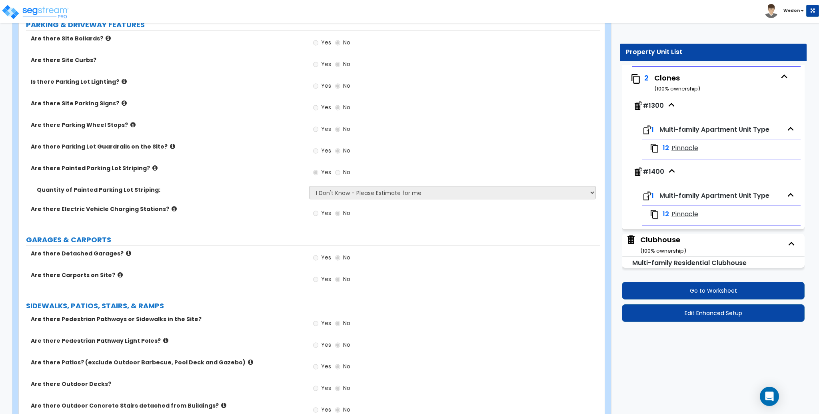
scroll to position [372, 0]
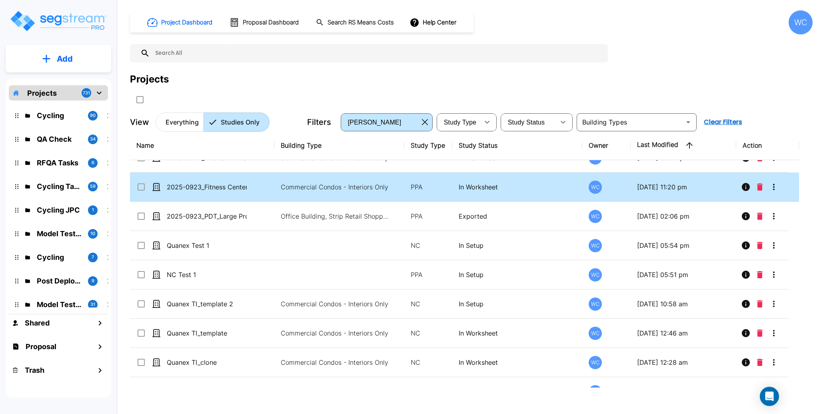
scroll to position [480, 0]
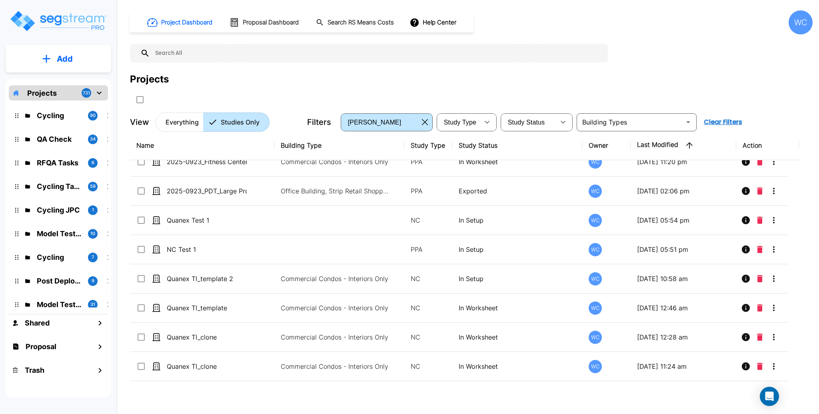
click at [654, 55] on div "Project Dashboard Proposal Dashboard Search RS Means Costs Help Center WC Proje…" at bounding box center [471, 70] width 683 height 121
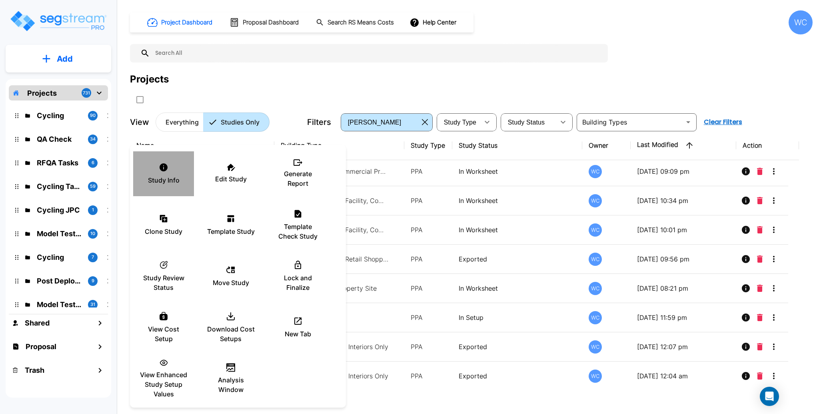
click at [173, 173] on div "Study Info" at bounding box center [164, 174] width 48 height 40
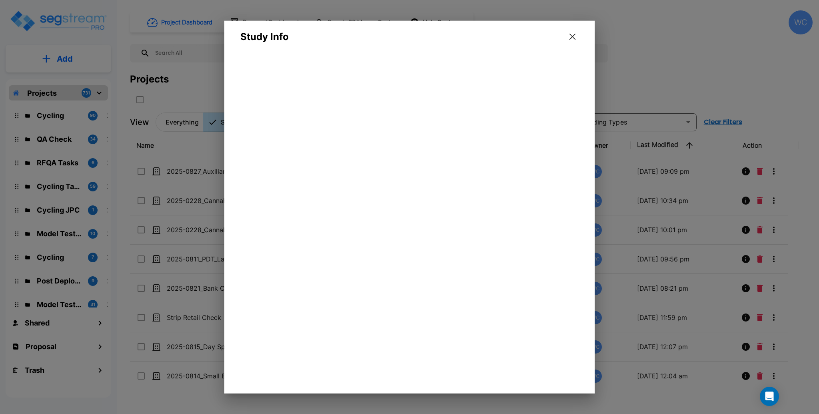
click at [333, 85] on div at bounding box center [409, 211] width 370 height 331
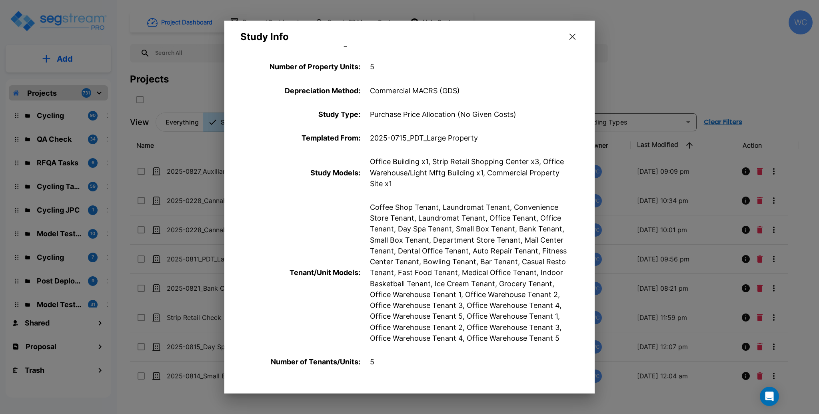
scroll to position [160, 0]
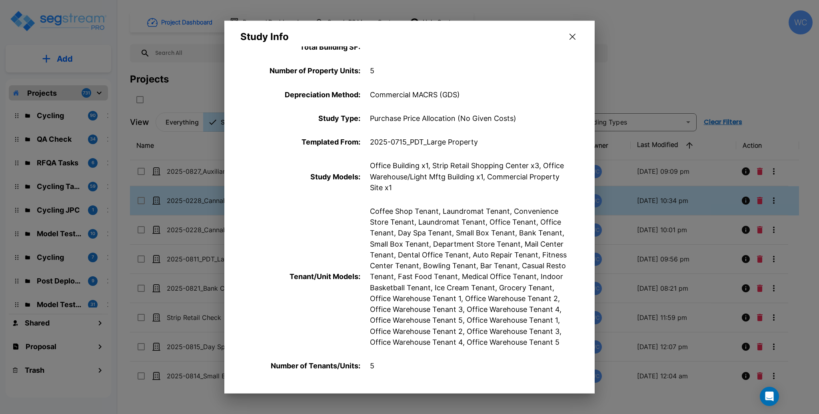
click at [572, 38] on icon "button" at bounding box center [573, 37] width 6 height 6
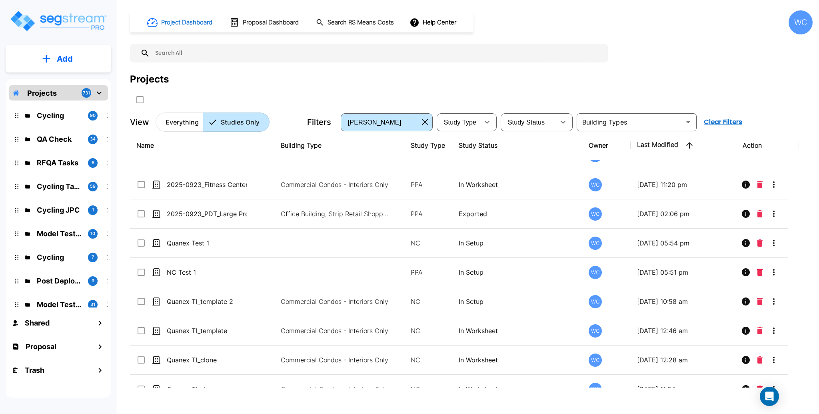
scroll to position [278, 0]
